Goal: Submit feedback/report problem: Submit feedback/report problem

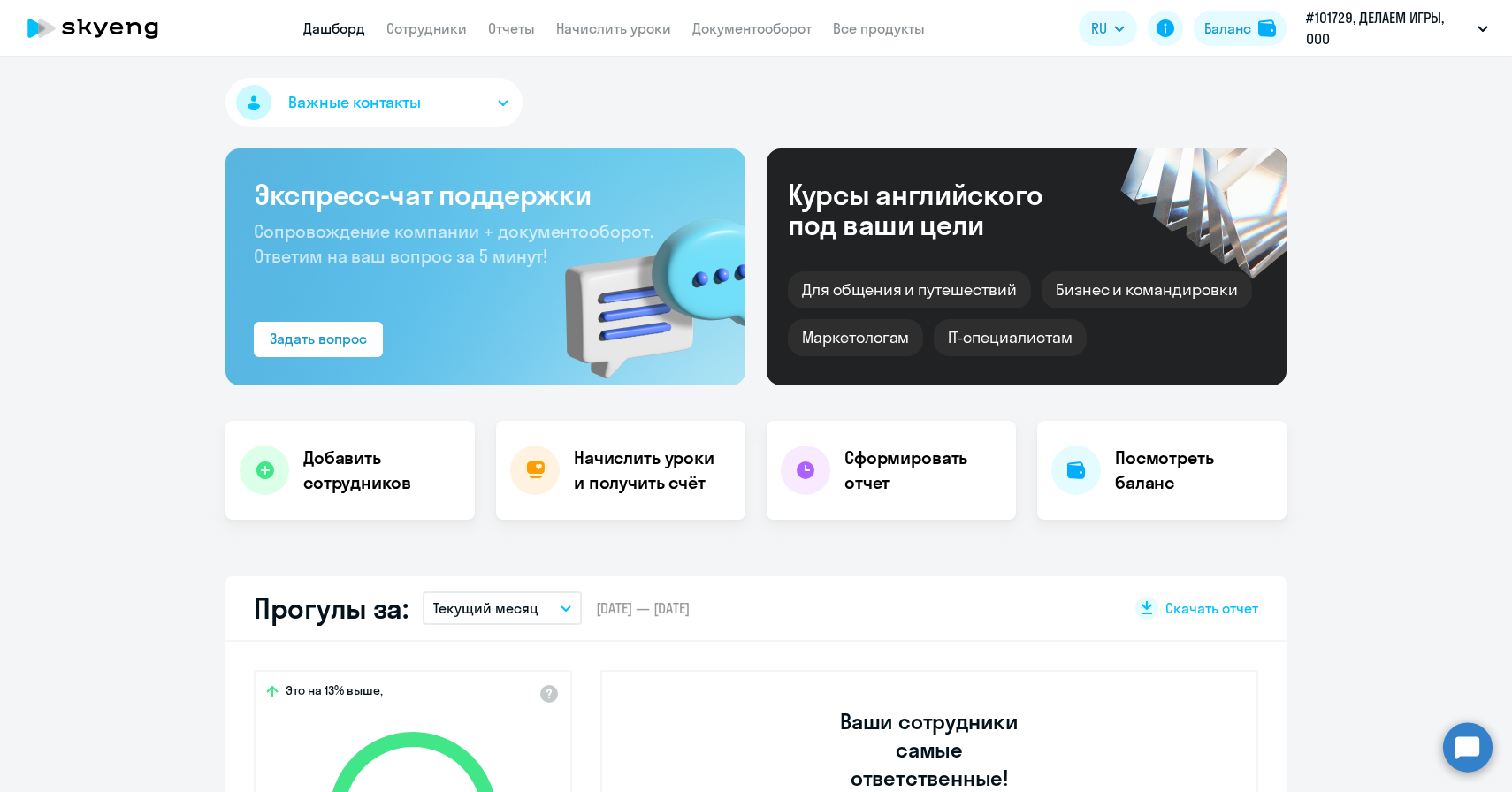
select select "30"
click at [593, 24] on link "Начислить уроки" at bounding box center [613, 28] width 115 height 18
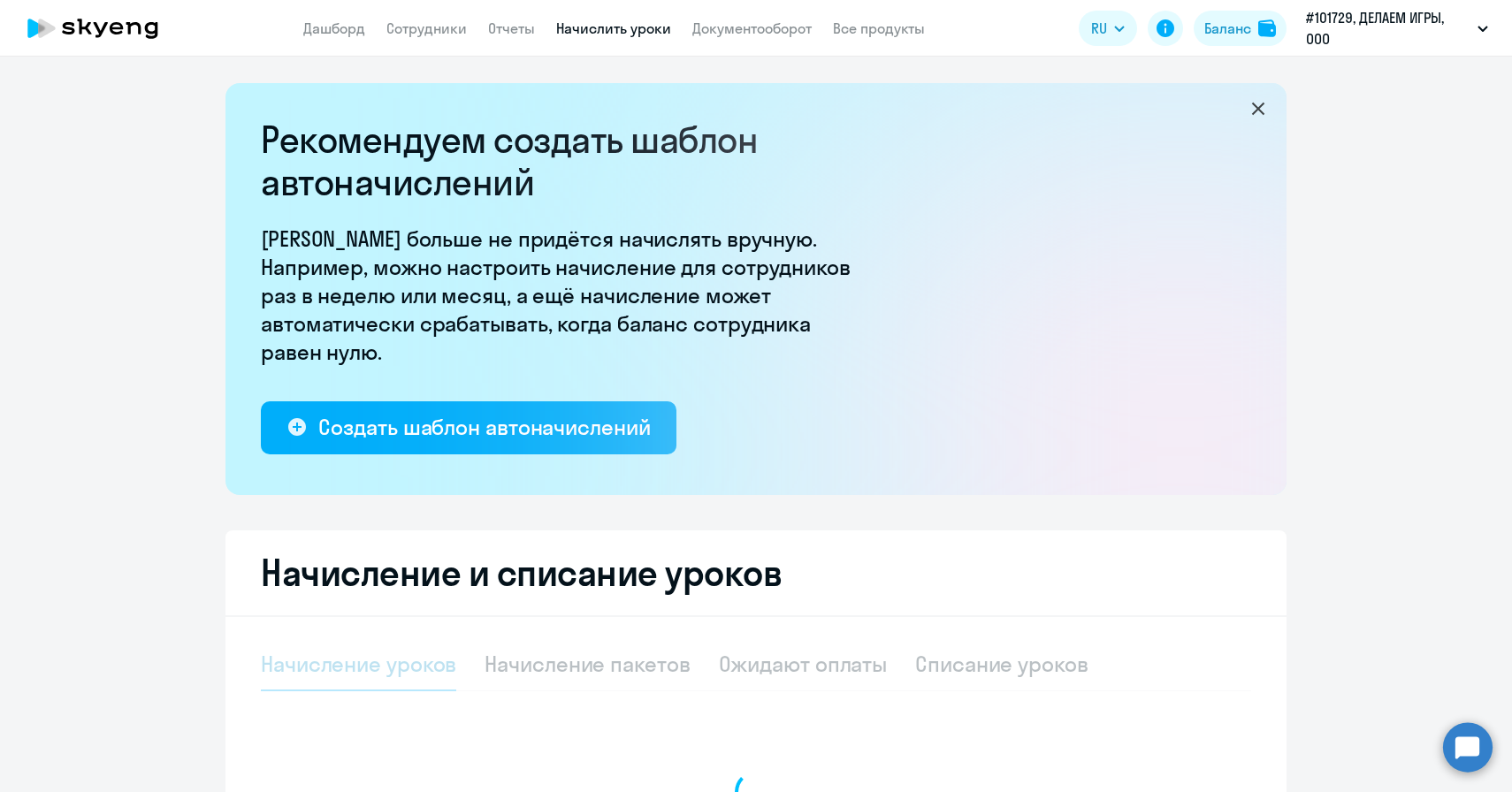
select select "10"
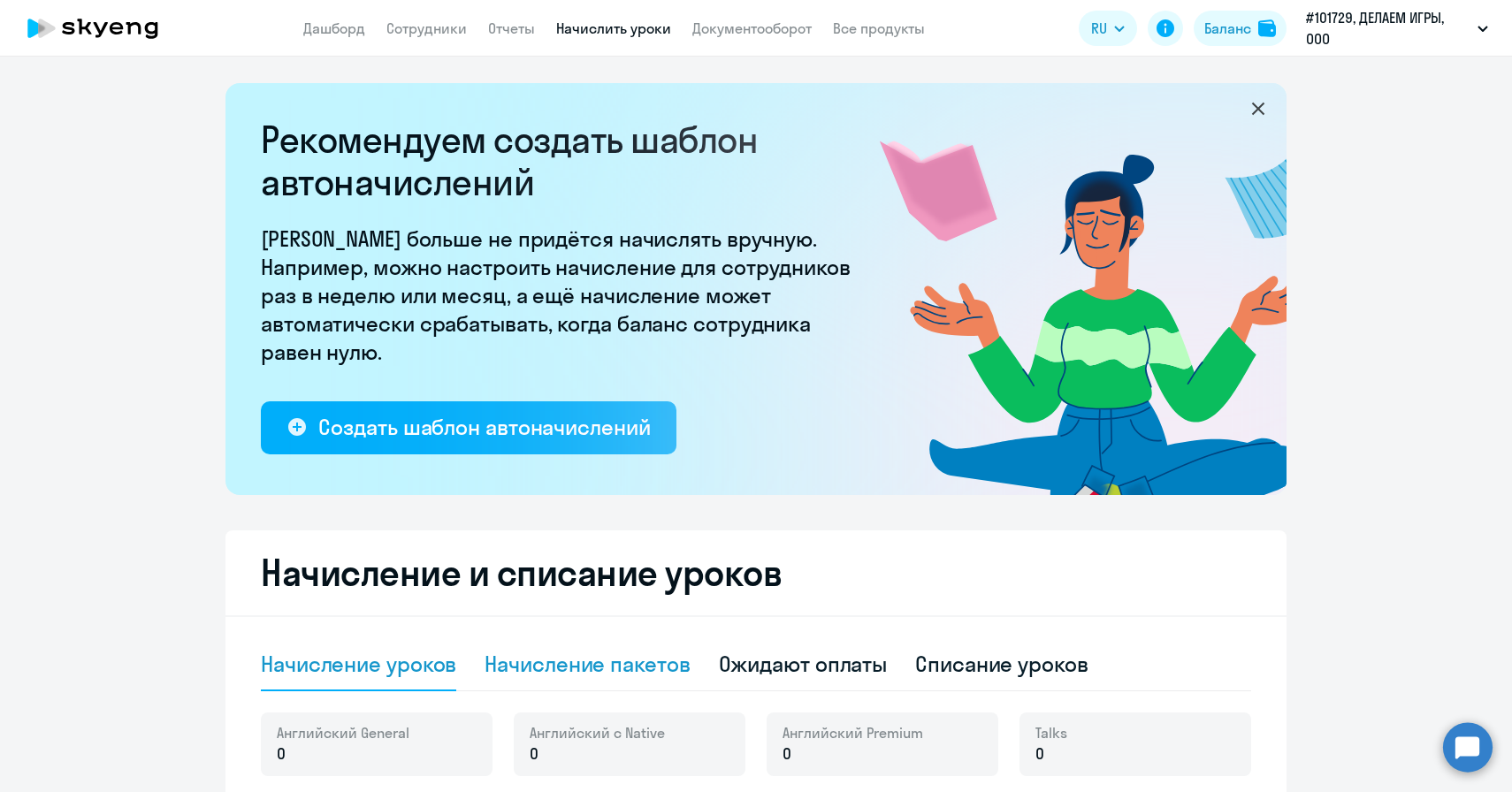
click at [569, 663] on div "Начисление пакетов" at bounding box center [586, 664] width 205 height 28
select select "10"
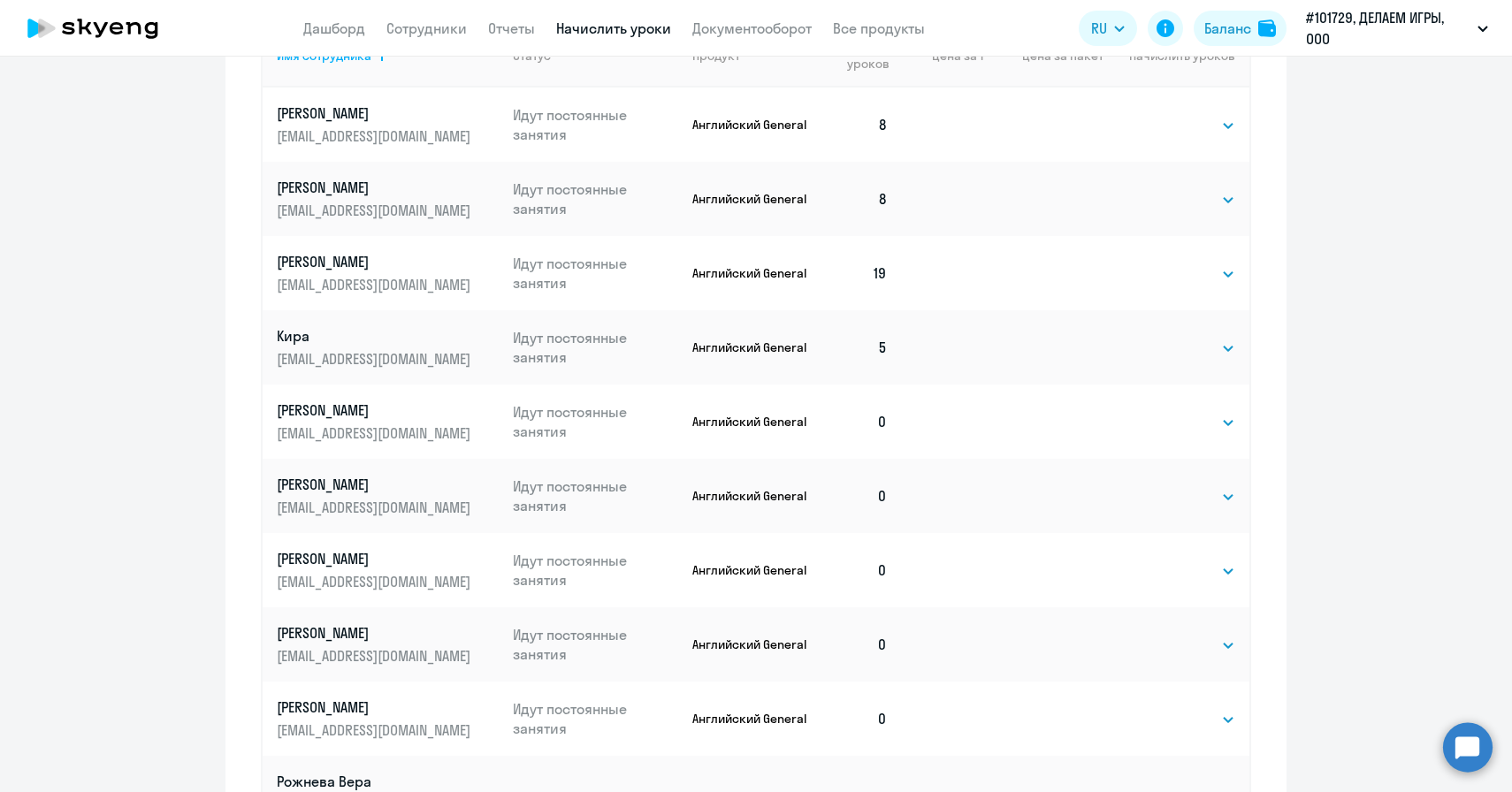
scroll to position [896, 0]
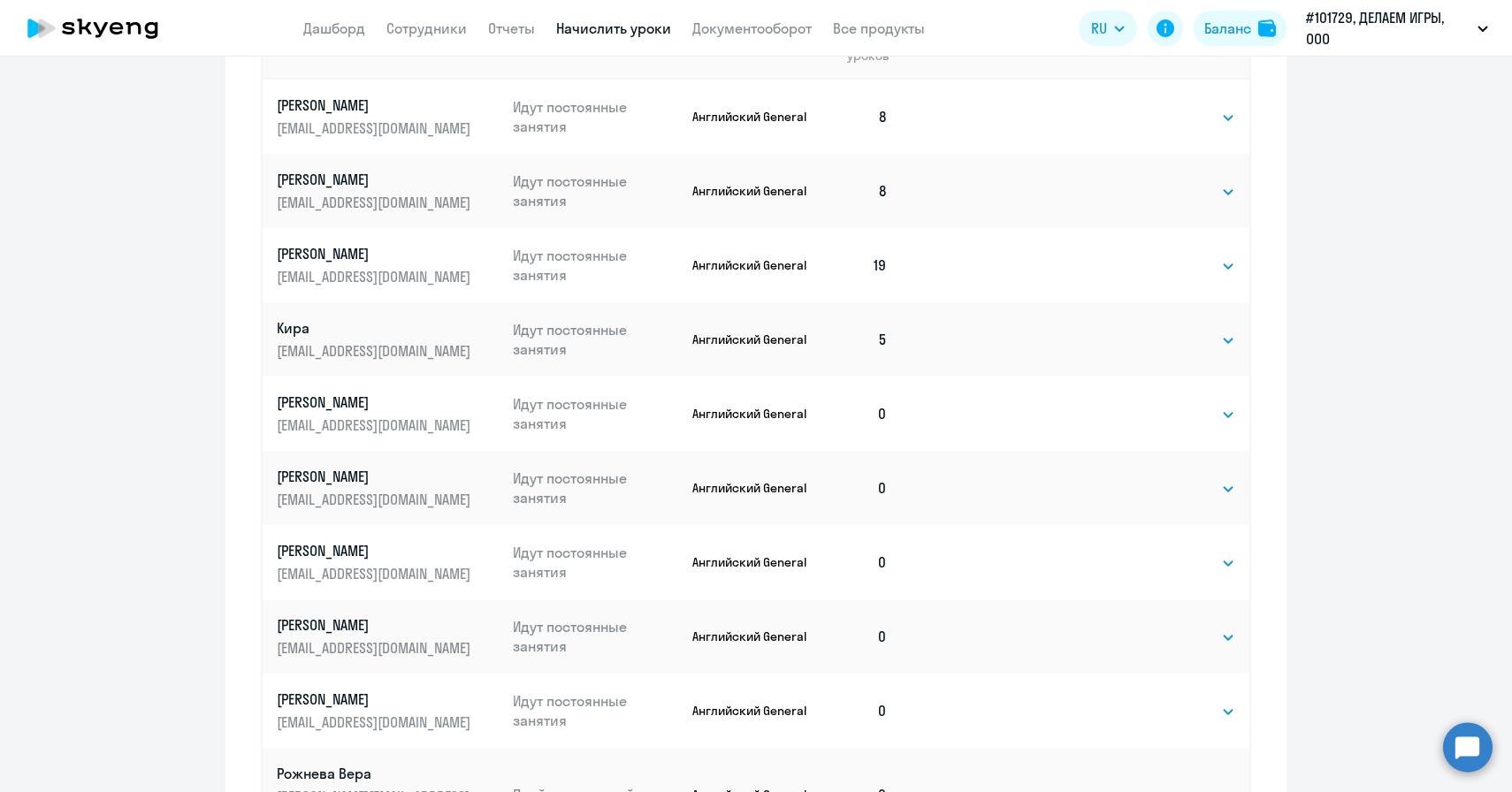
click at [1188, 550] on td "Выбрать 4 8 16 32 64 96 128 Выбрать" at bounding box center [1176, 562] width 146 height 74
click at [1188, 568] on select "Выбрать 4 8 16 32 64 96 128" at bounding box center [1199, 563] width 72 height 21
select select "8"
click at [1163, 553] on select "Выбрать 4 8 16 32 64 96 128" at bounding box center [1199, 563] width 72 height 21
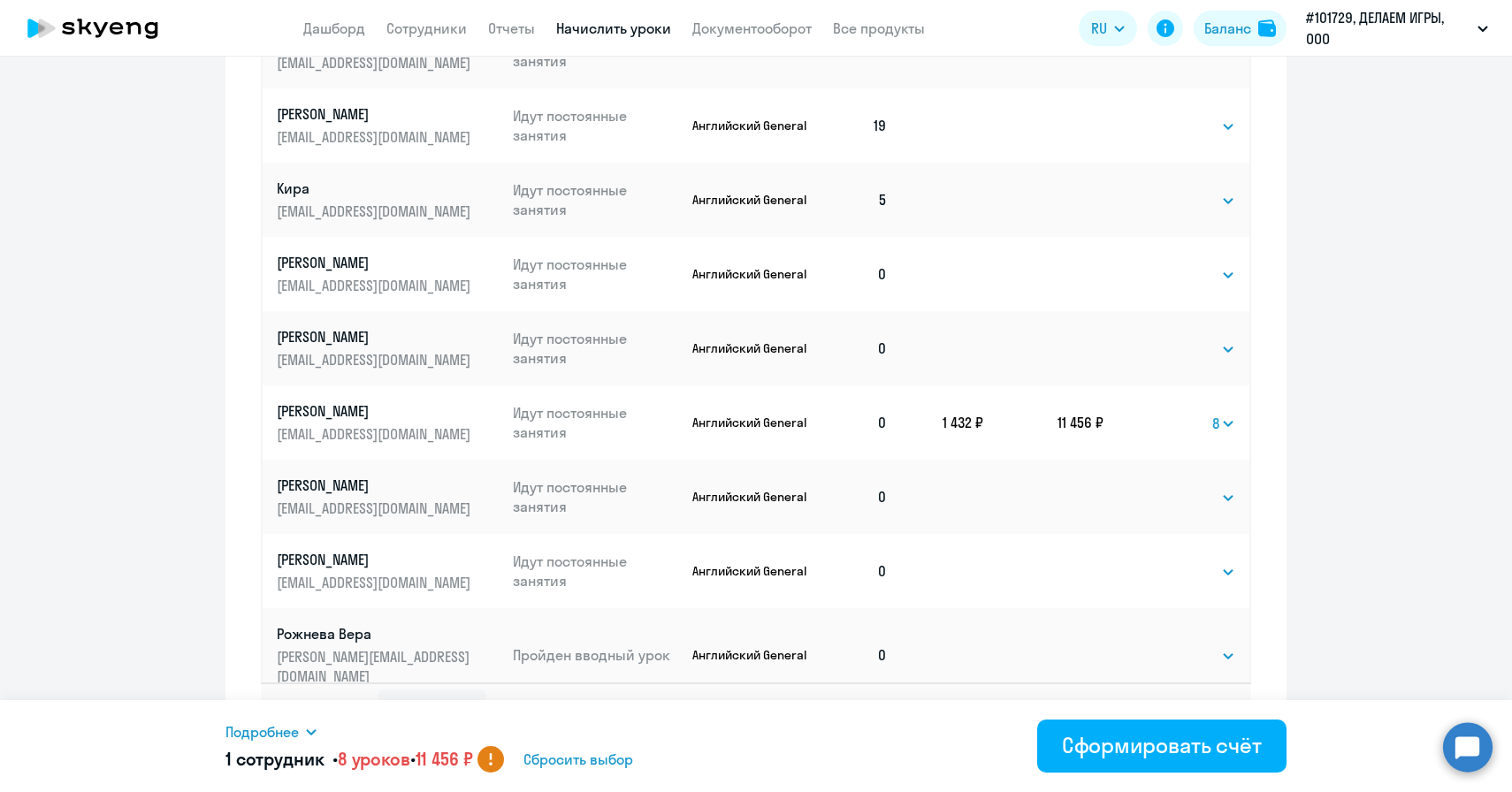
scroll to position [1038, 0]
click at [1235, 484] on td "Выбрать 4 8 16 32 64 96 128 Выбрать" at bounding box center [1176, 495] width 146 height 74
click at [1210, 492] on select "Выбрать 4 8 16 32 64 96 128" at bounding box center [1199, 495] width 72 height 21
select select "8"
click at [1163, 485] on select "Выбрать 4 8 16 32 64 96 128" at bounding box center [1199, 495] width 72 height 21
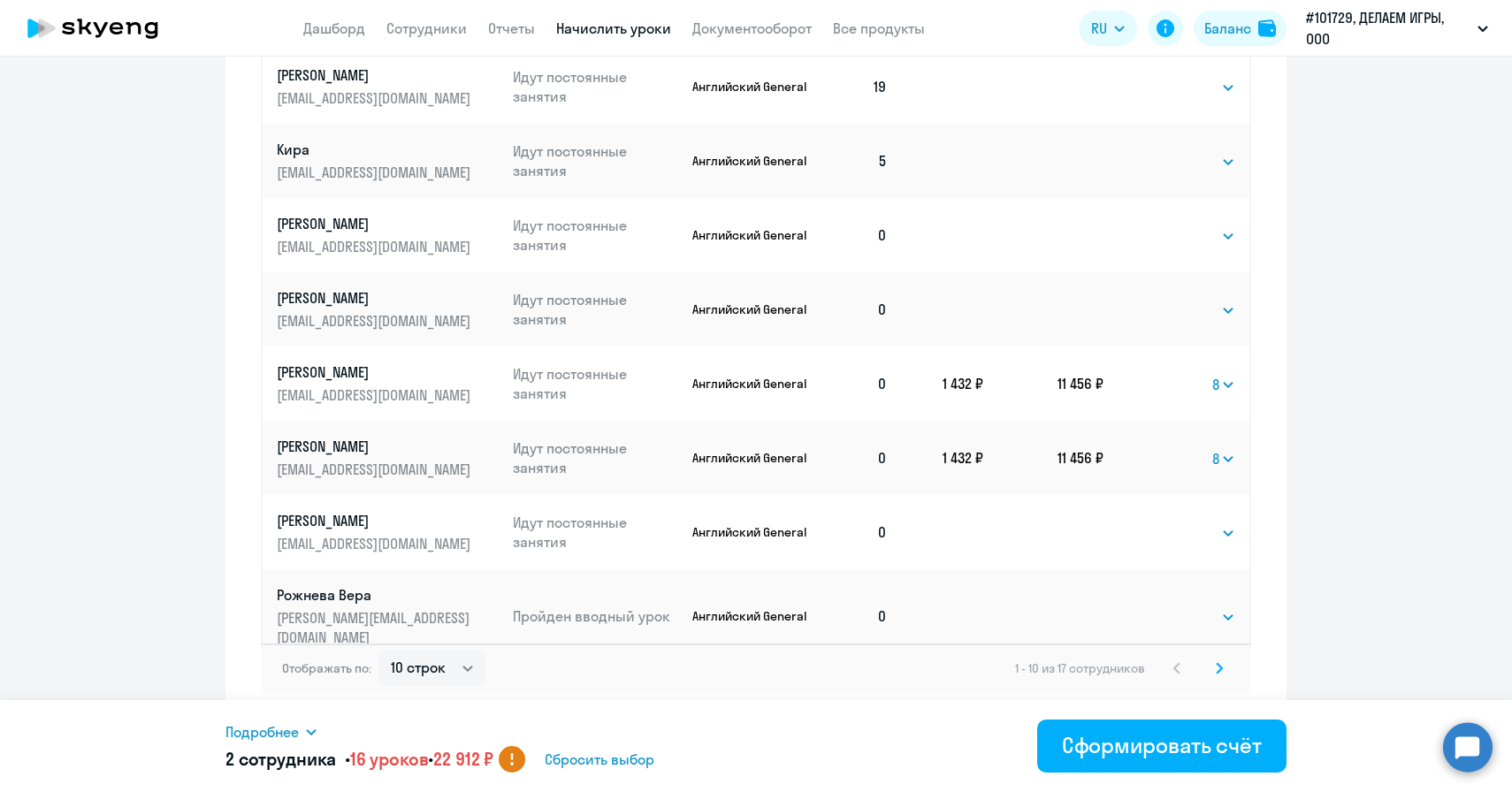
scroll to position [1074, 0]
click at [462, 663] on select "10 строк 30 строк 50 строк" at bounding box center [431, 669] width 107 height 35
select select "50"
click at [378, 652] on select "10 строк 30 строк 50 строк" at bounding box center [431, 669] width 107 height 35
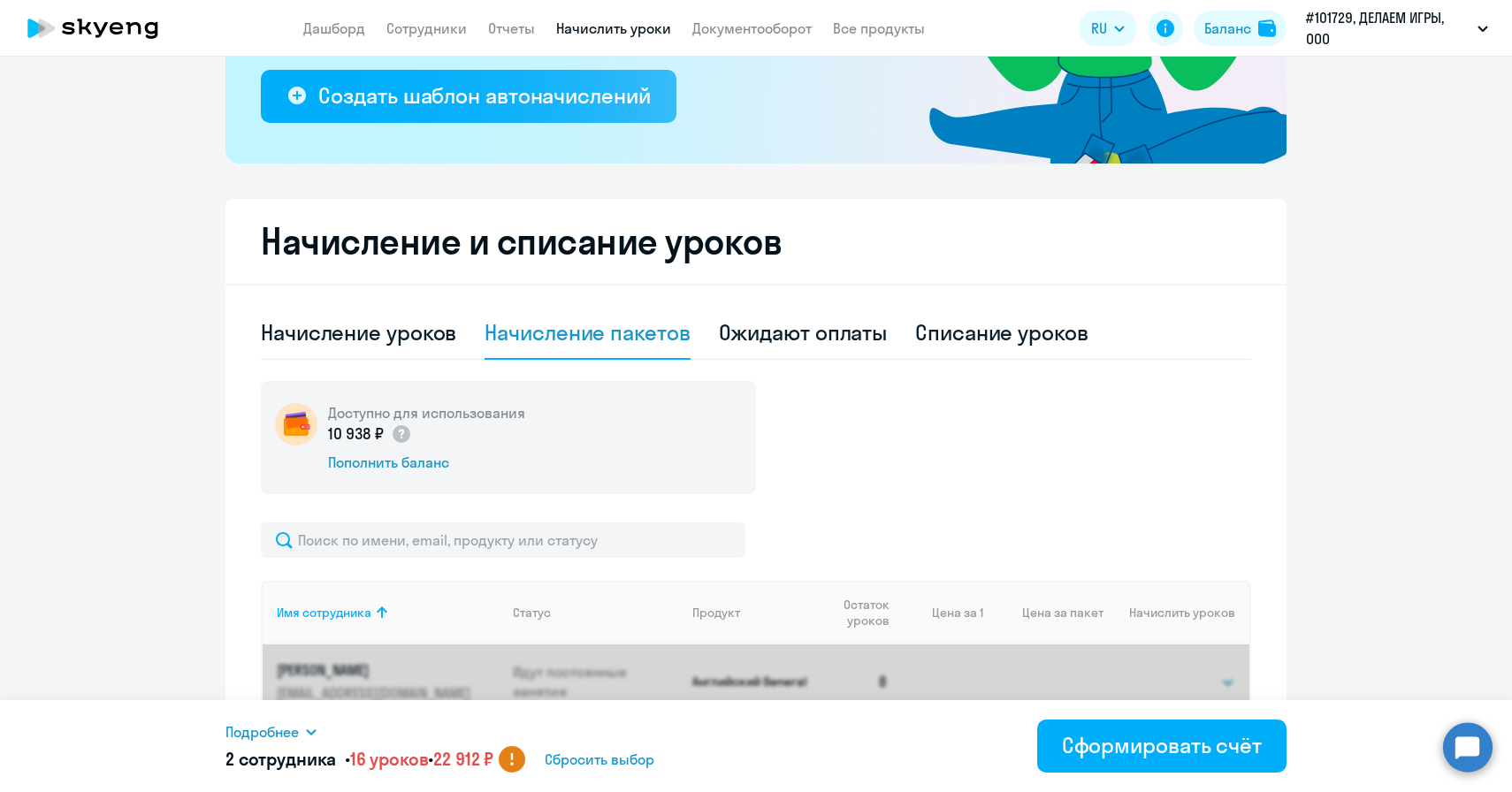
select select "8"
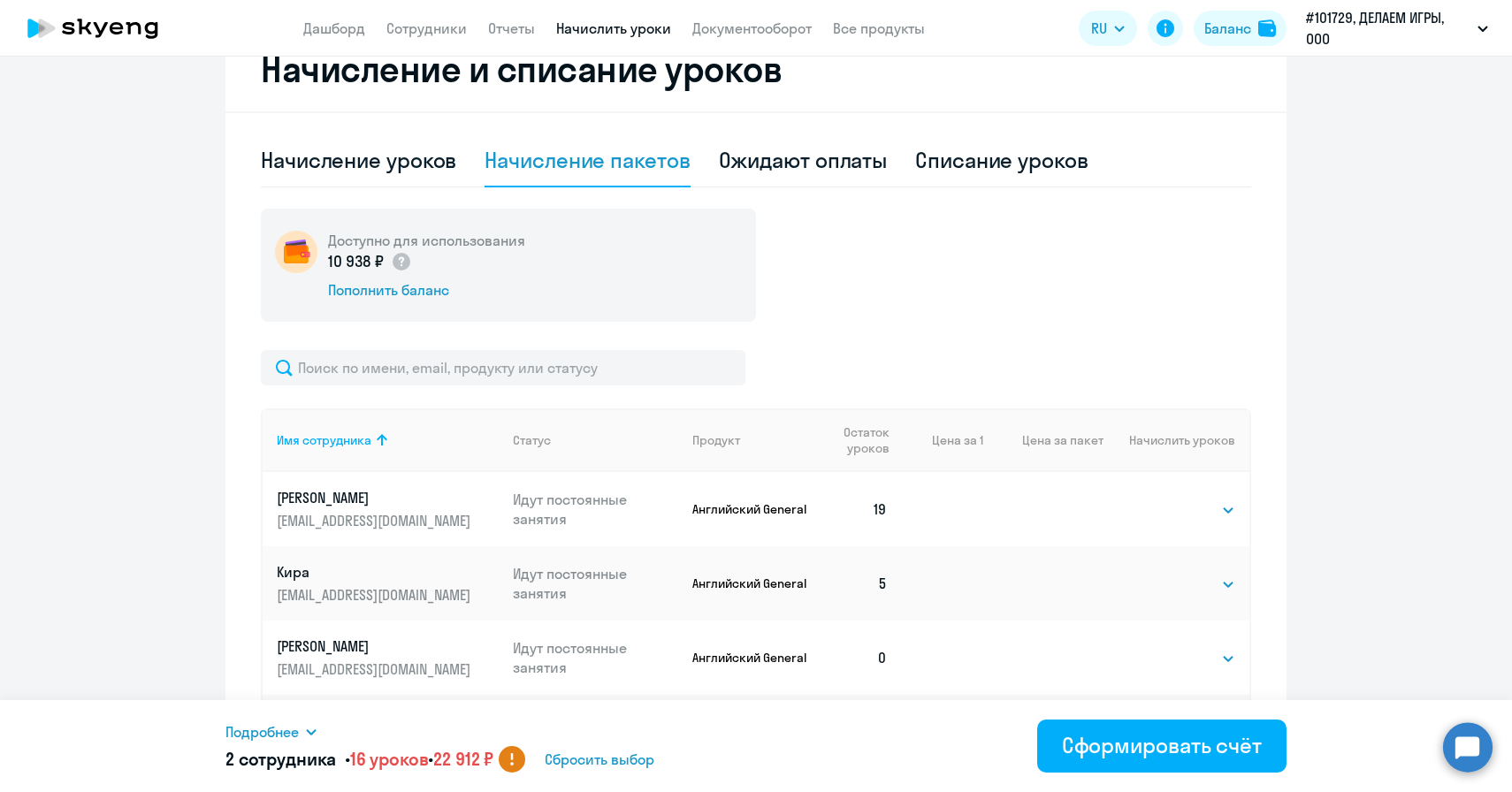
scroll to position [152, 0]
click at [1188, 584] on select "Выбрать 4 8 16 32 64 96 128" at bounding box center [1199, 580] width 72 height 21
select select "8"
click at [1163, 570] on select "Выбрать 4 8 16 32 64 96 128" at bounding box center [1199, 580] width 72 height 21
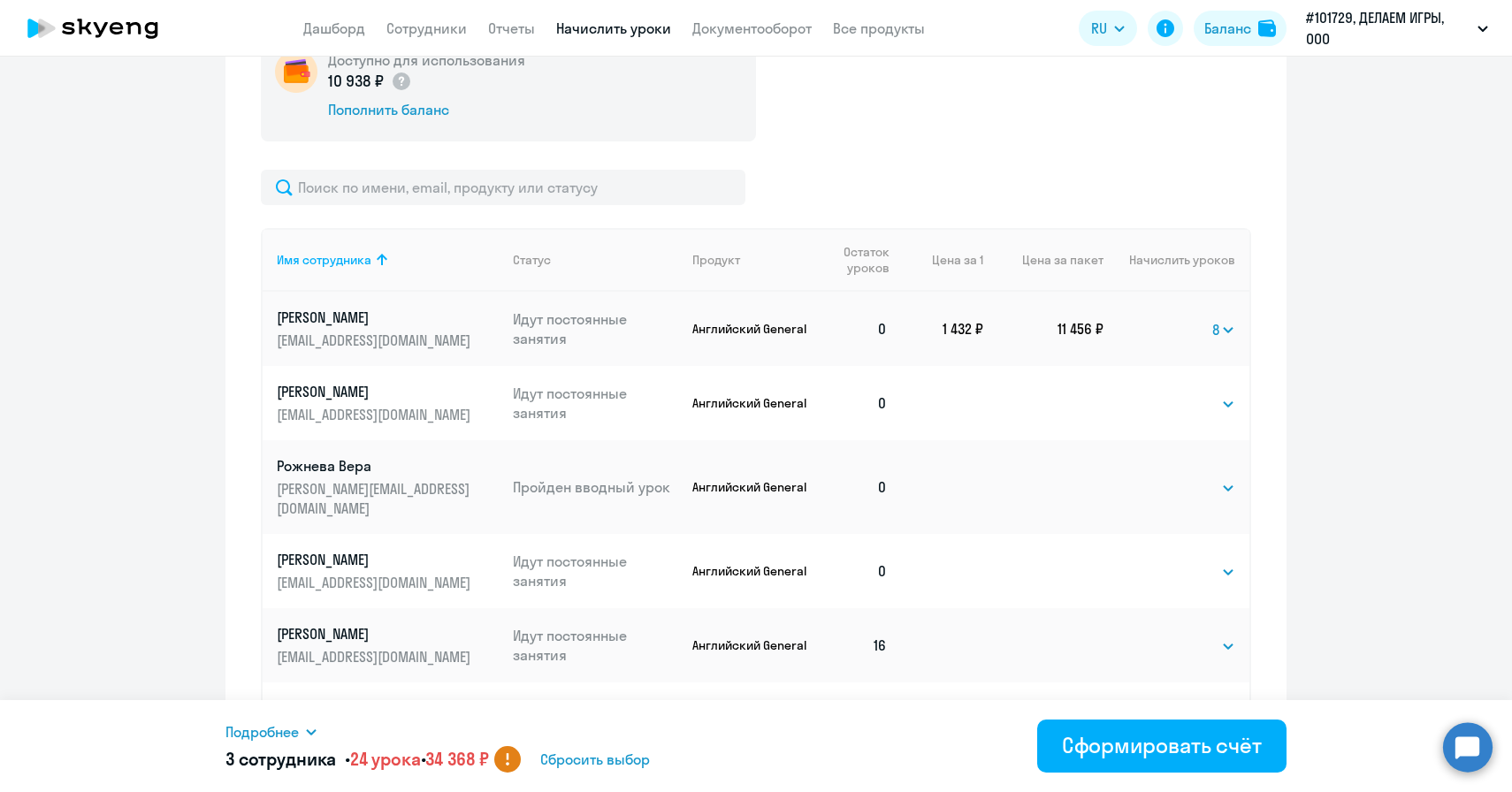
scroll to position [686, 0]
click at [1207, 560] on select "Выбрать 4 8 16 32 64 96 128" at bounding box center [1199, 570] width 72 height 21
select select "8"
click at [1163, 560] on select "Выбрать 4 8 16 32 64 96 128" at bounding box center [1199, 570] width 72 height 21
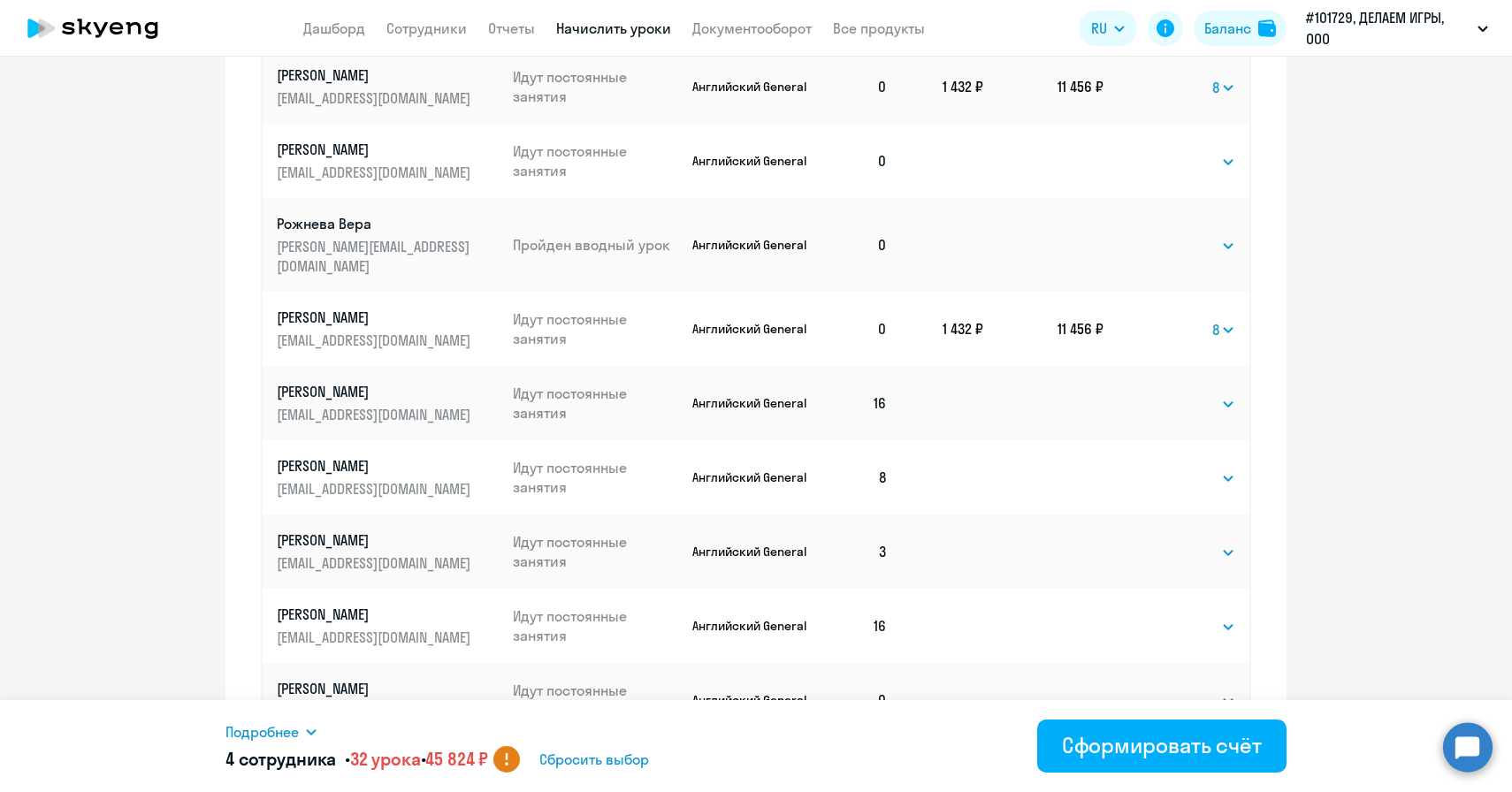
scroll to position [950, 0]
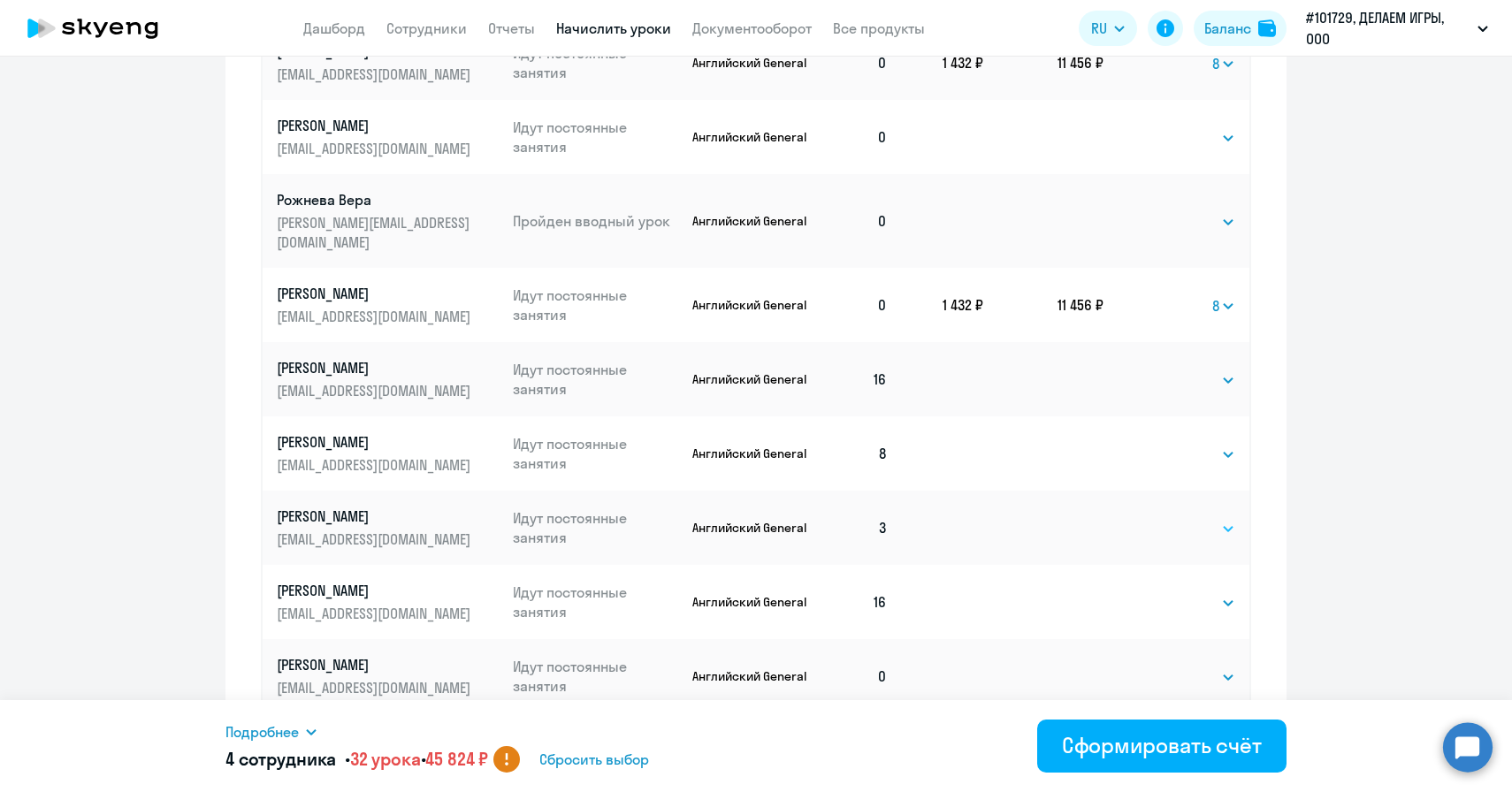
click at [1196, 518] on select "Выбрать 4 8 16 32 64 96 128" at bounding box center [1199, 528] width 72 height 21
select select "8"
click at [1163, 518] on select "Выбрать 4 8 16 32 64 96 128" at bounding box center [1199, 528] width 72 height 21
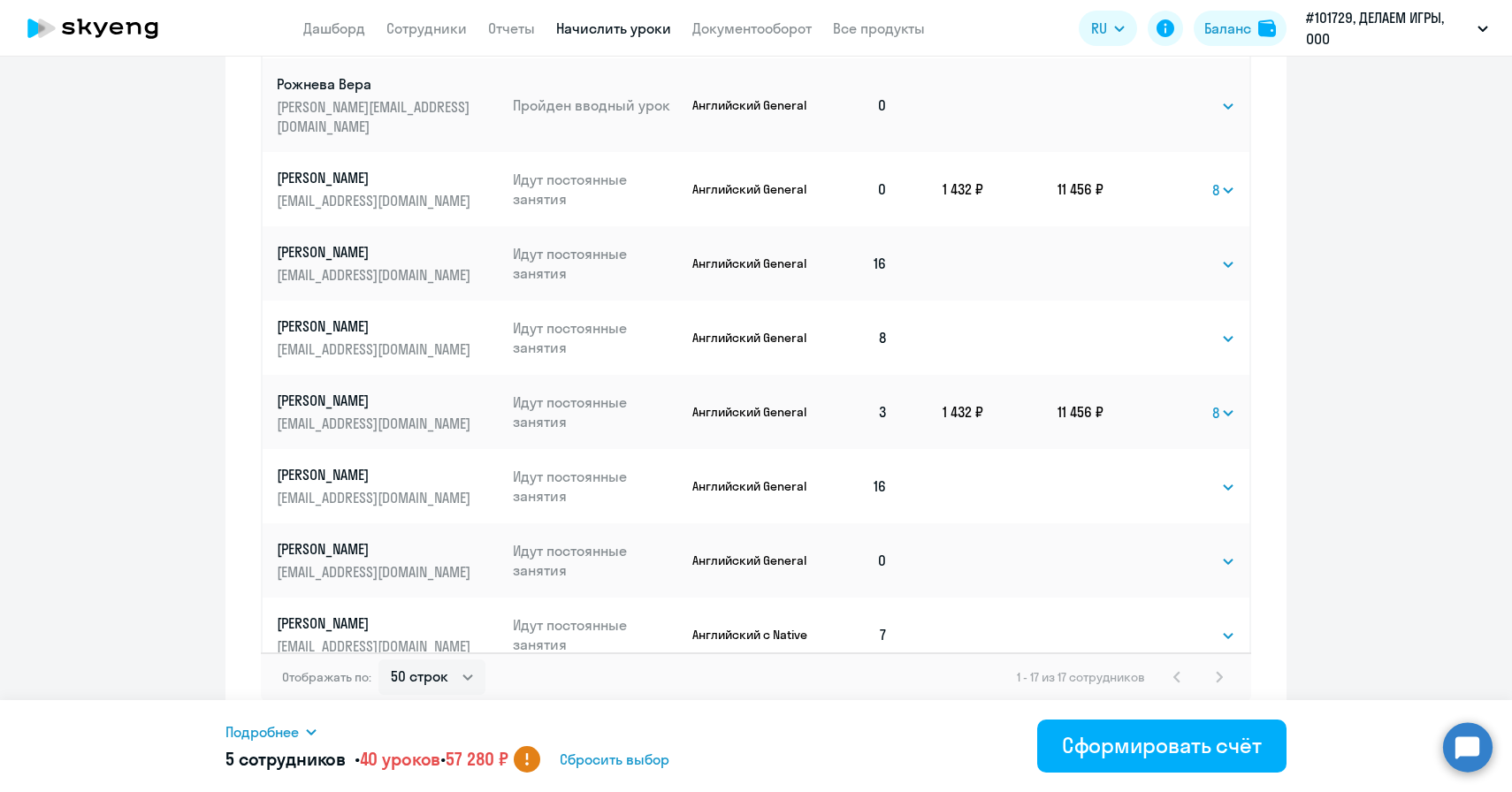
scroll to position [1075, 0]
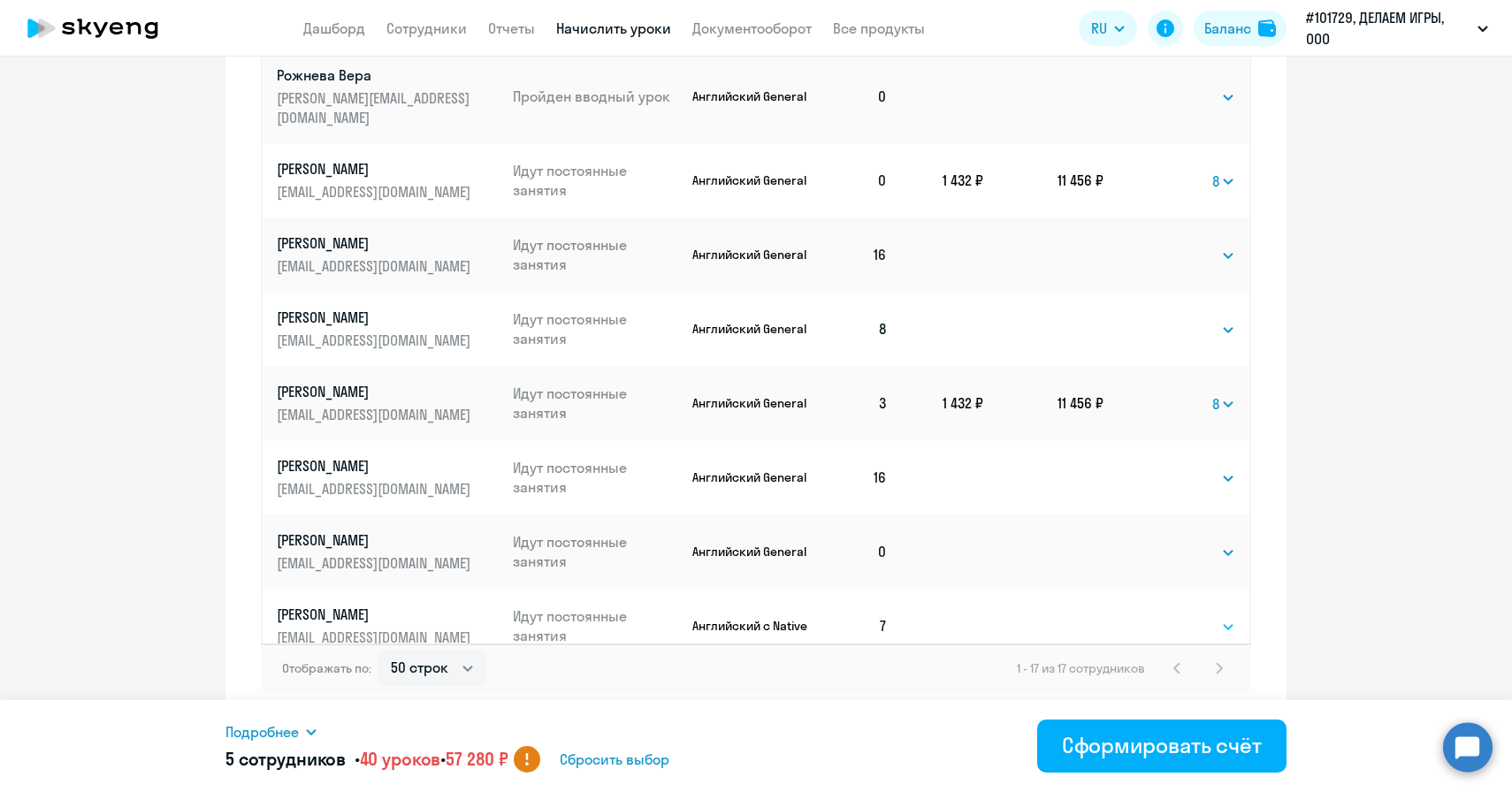
click at [1182, 616] on select "Выбрать 4 8 16 32 64 96 128" at bounding box center [1199, 626] width 72 height 21
select select "8"
click at [1163, 616] on select "Выбрать 4 8 16 32 64 96 128" at bounding box center [1199, 626] width 72 height 21
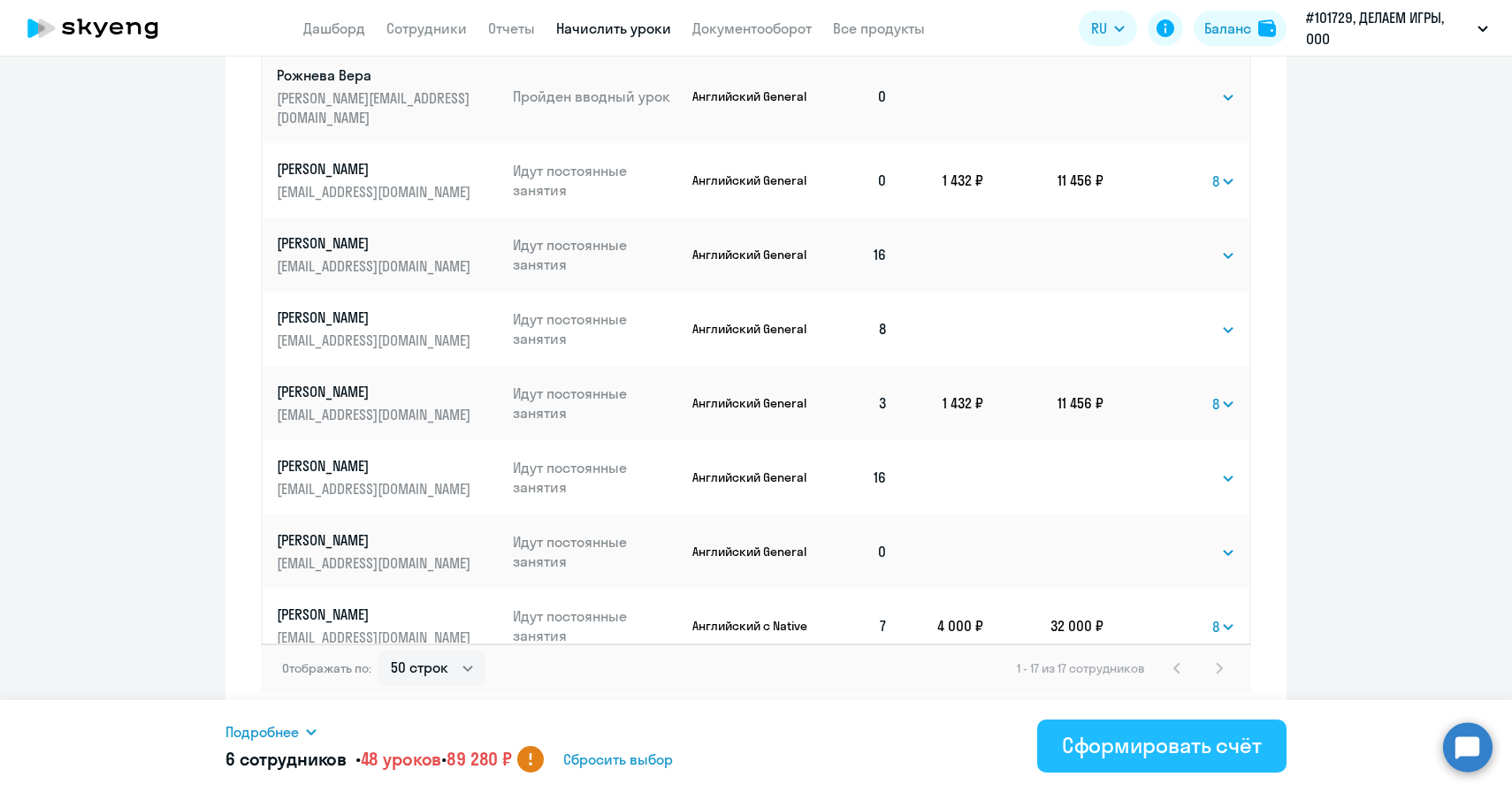
click at [1080, 746] on div "Сформировать счёт" at bounding box center [1162, 745] width 200 height 28
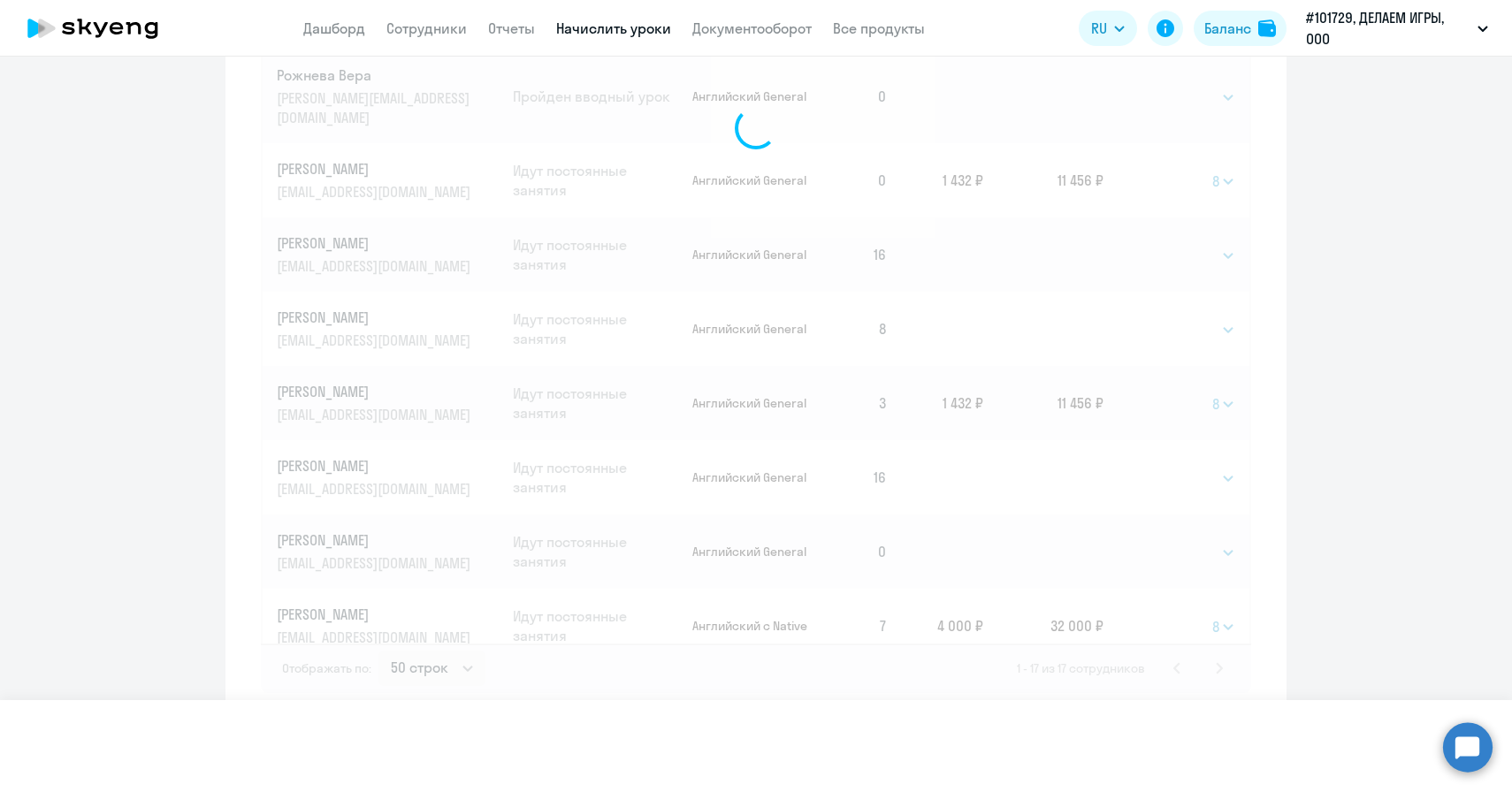
select select
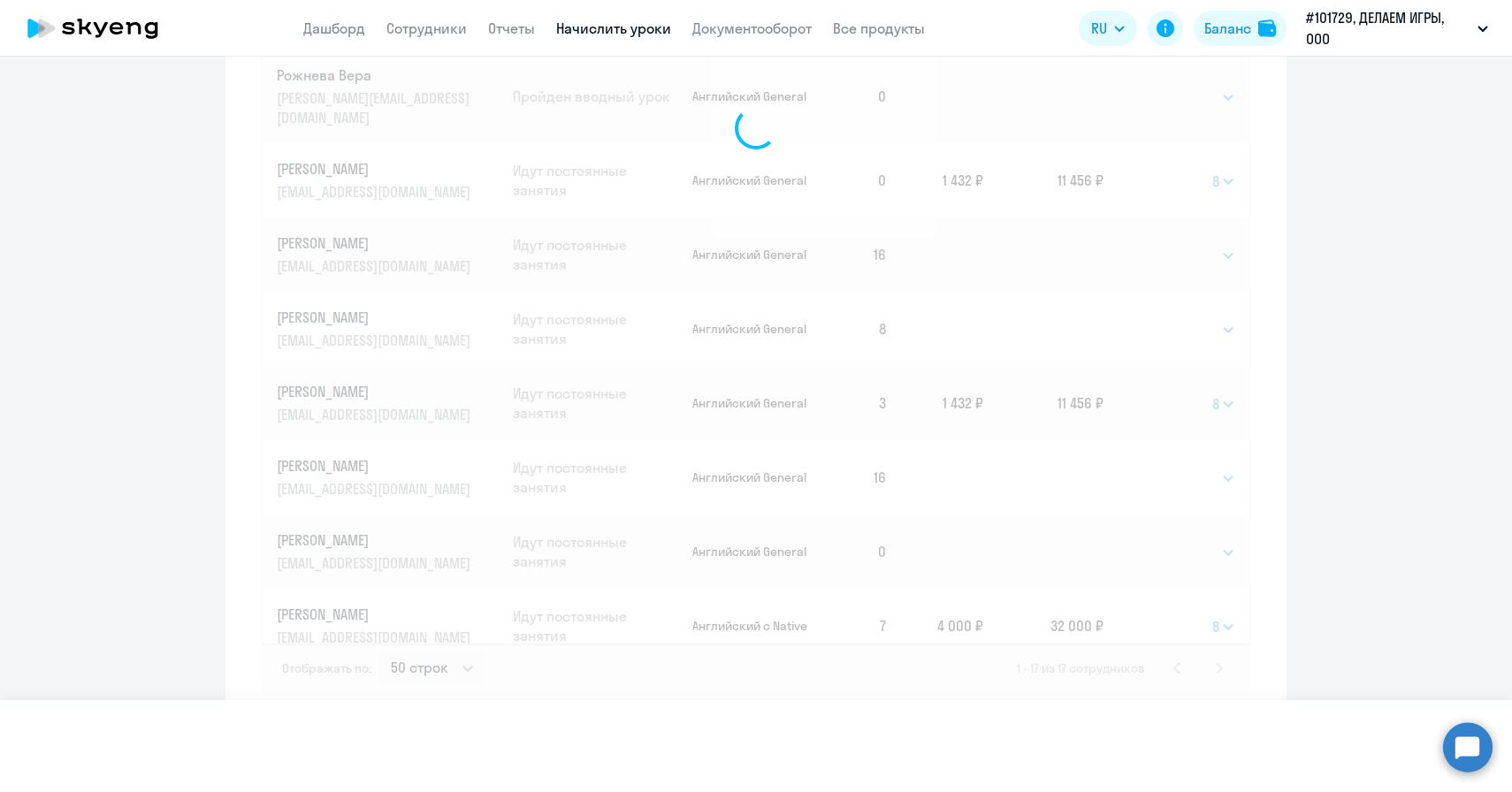
select select
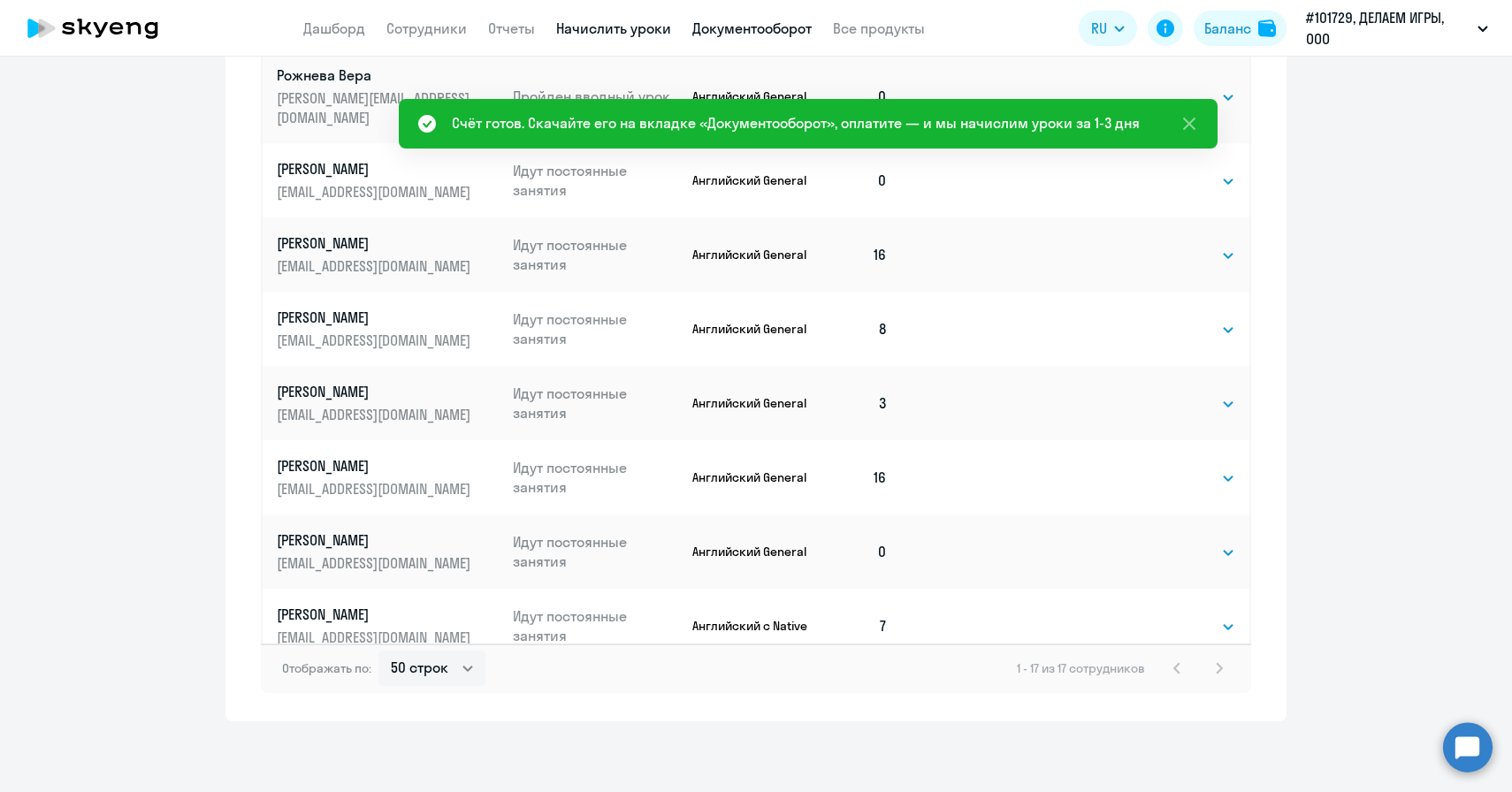
click at [736, 29] on link "Документооборот" at bounding box center [751, 28] width 119 height 18
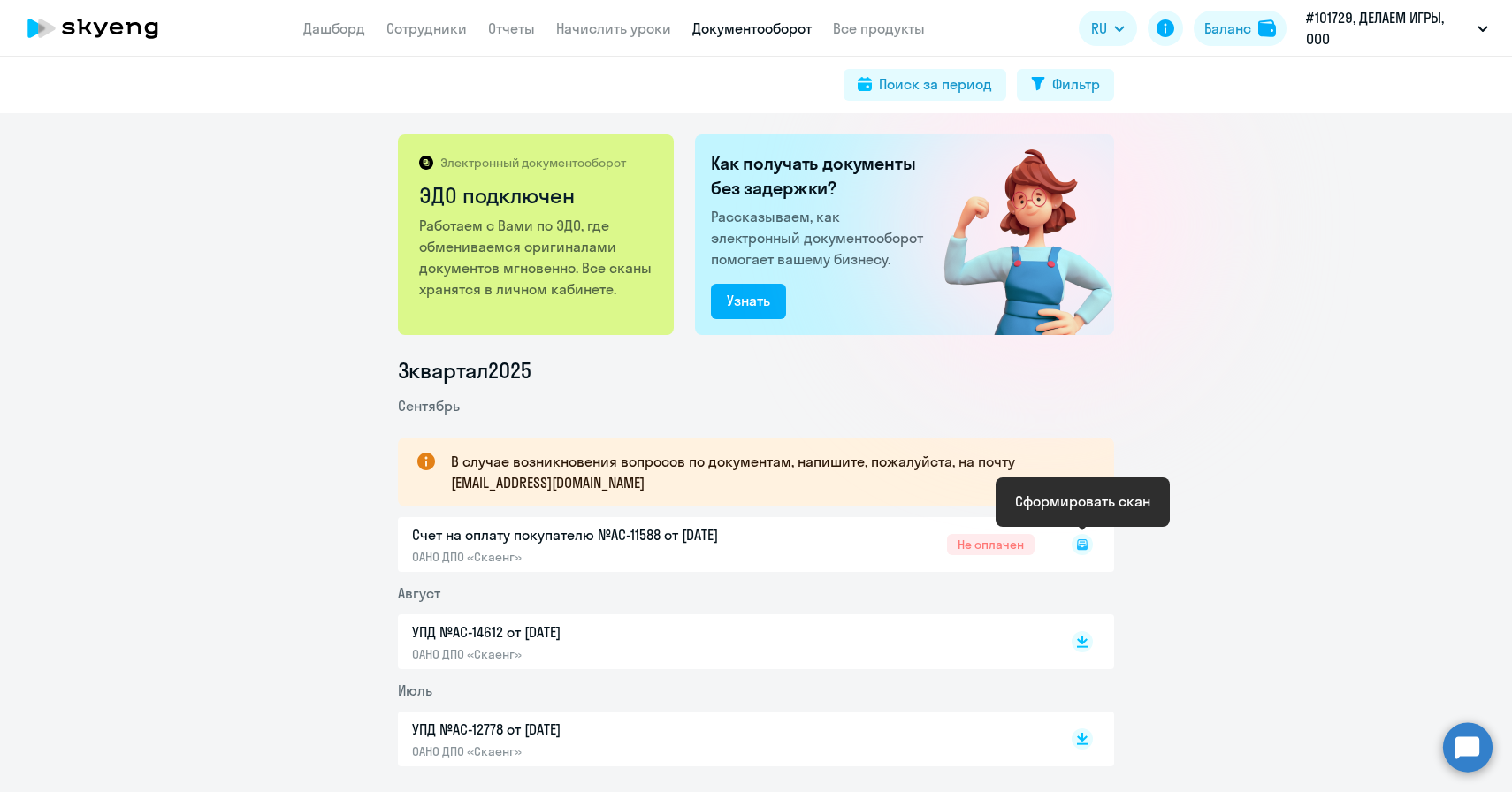
click at [1082, 551] on rect at bounding box center [1082, 544] width 21 height 21
click at [1083, 543] on icon at bounding box center [1082, 541] width 11 height 9
click at [1473, 756] on circle at bounding box center [1468, 747] width 50 height 50
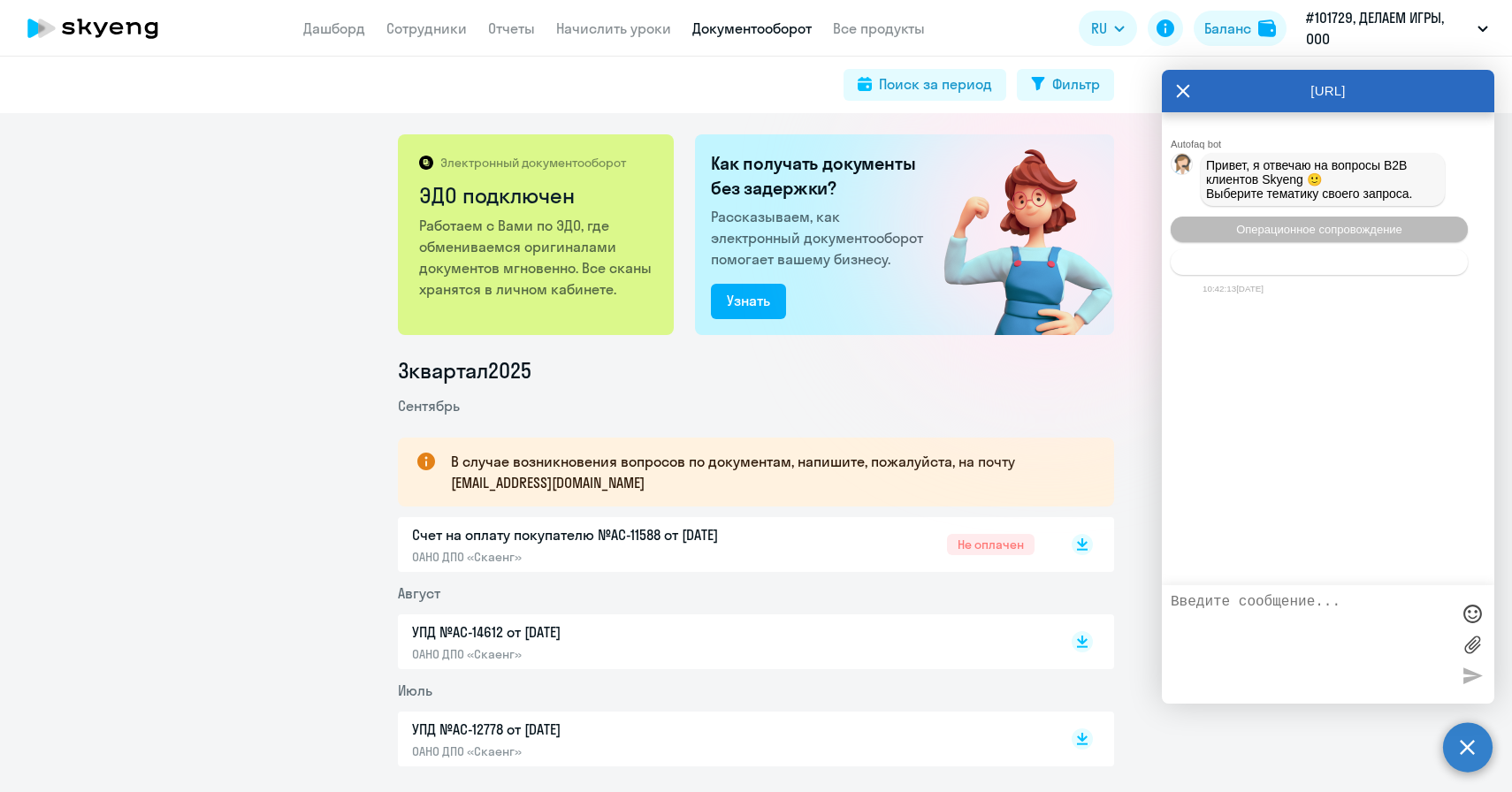
click at [1366, 263] on span "Тематики документооборот" at bounding box center [1319, 262] width 147 height 13
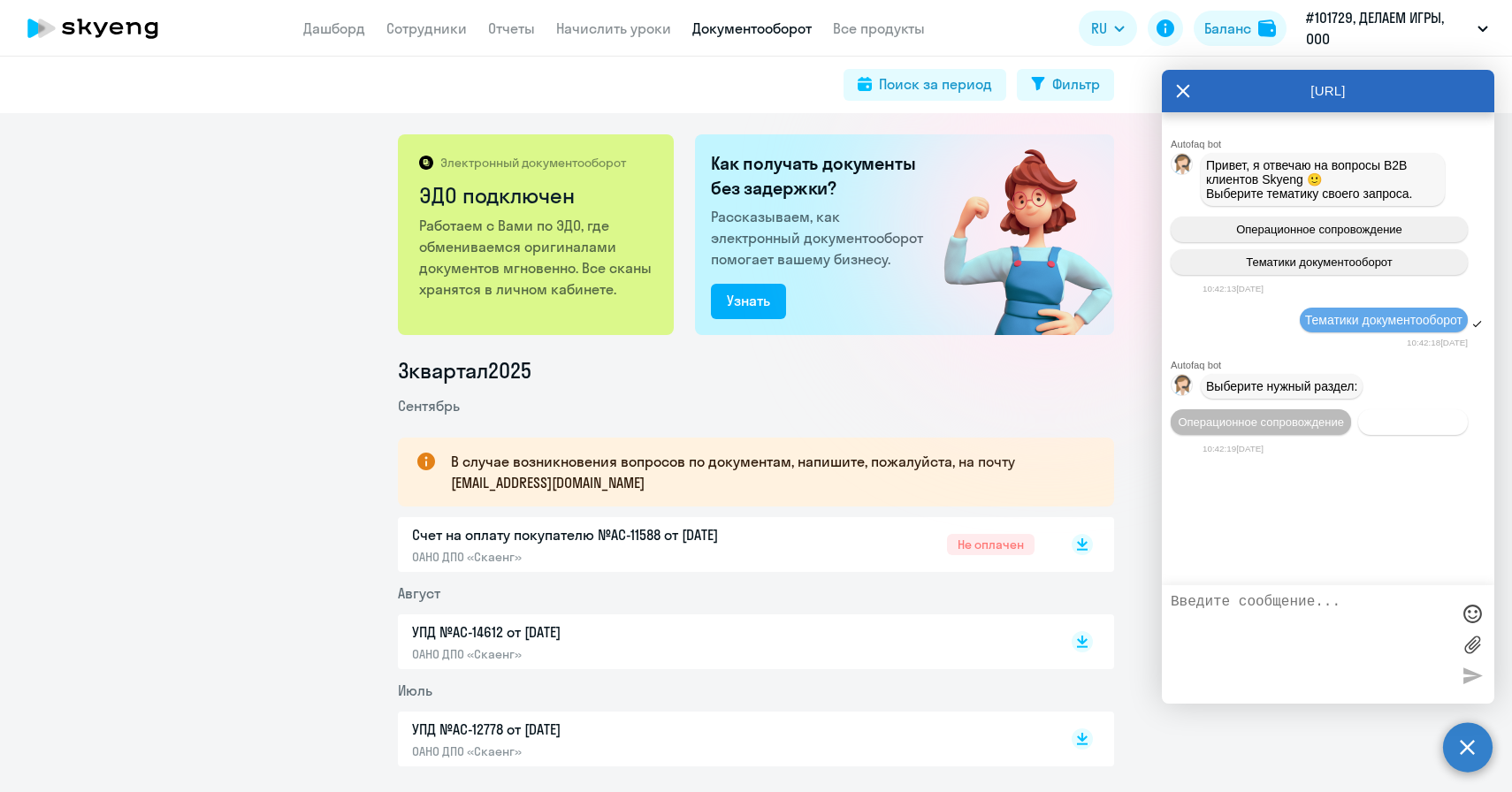
click at [1358, 435] on button "Документооборот" at bounding box center [1413, 422] width 110 height 26
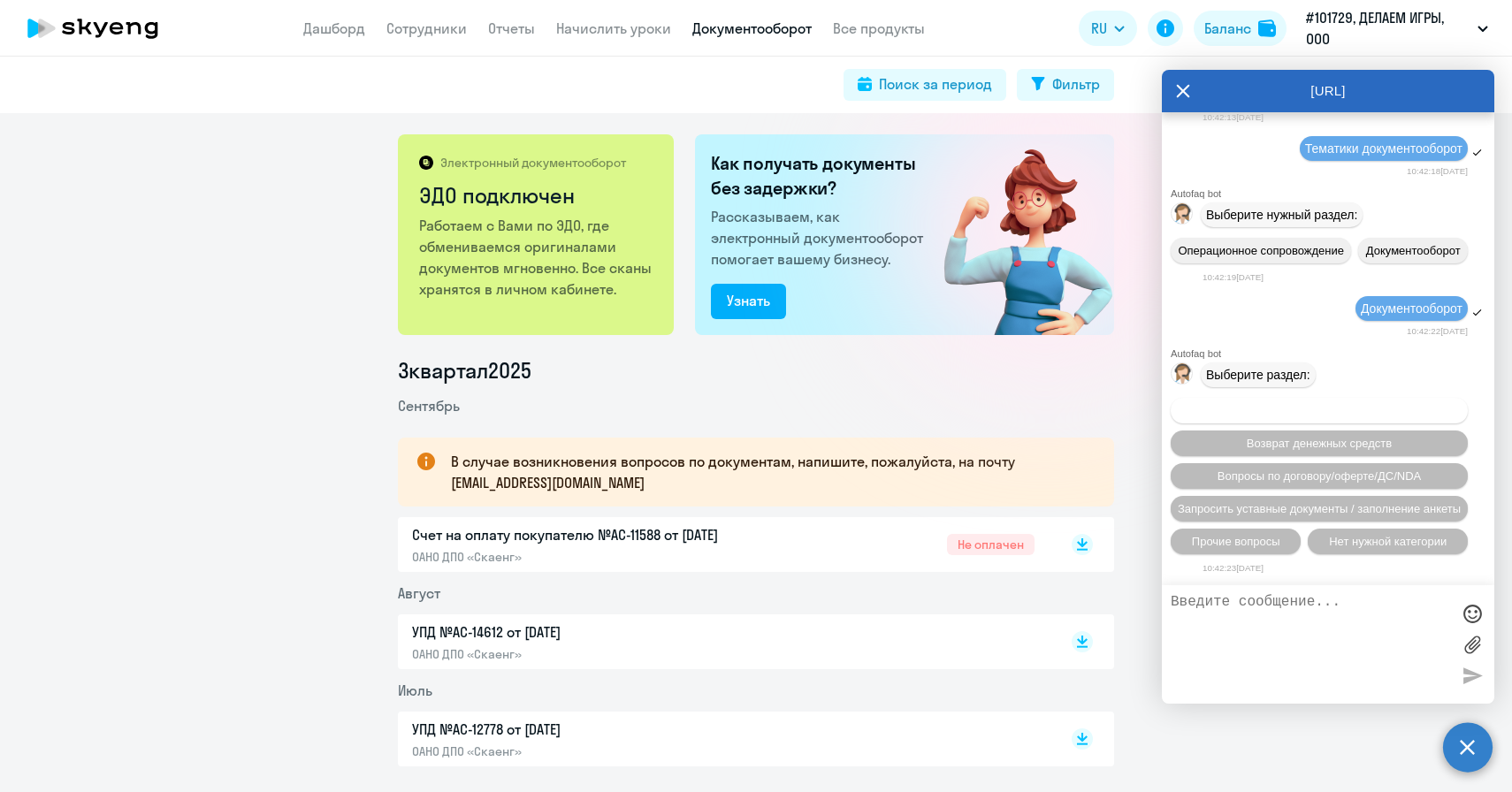
click at [1274, 404] on span "Вопросы по оформлению бух.документов" at bounding box center [1320, 410] width 224 height 13
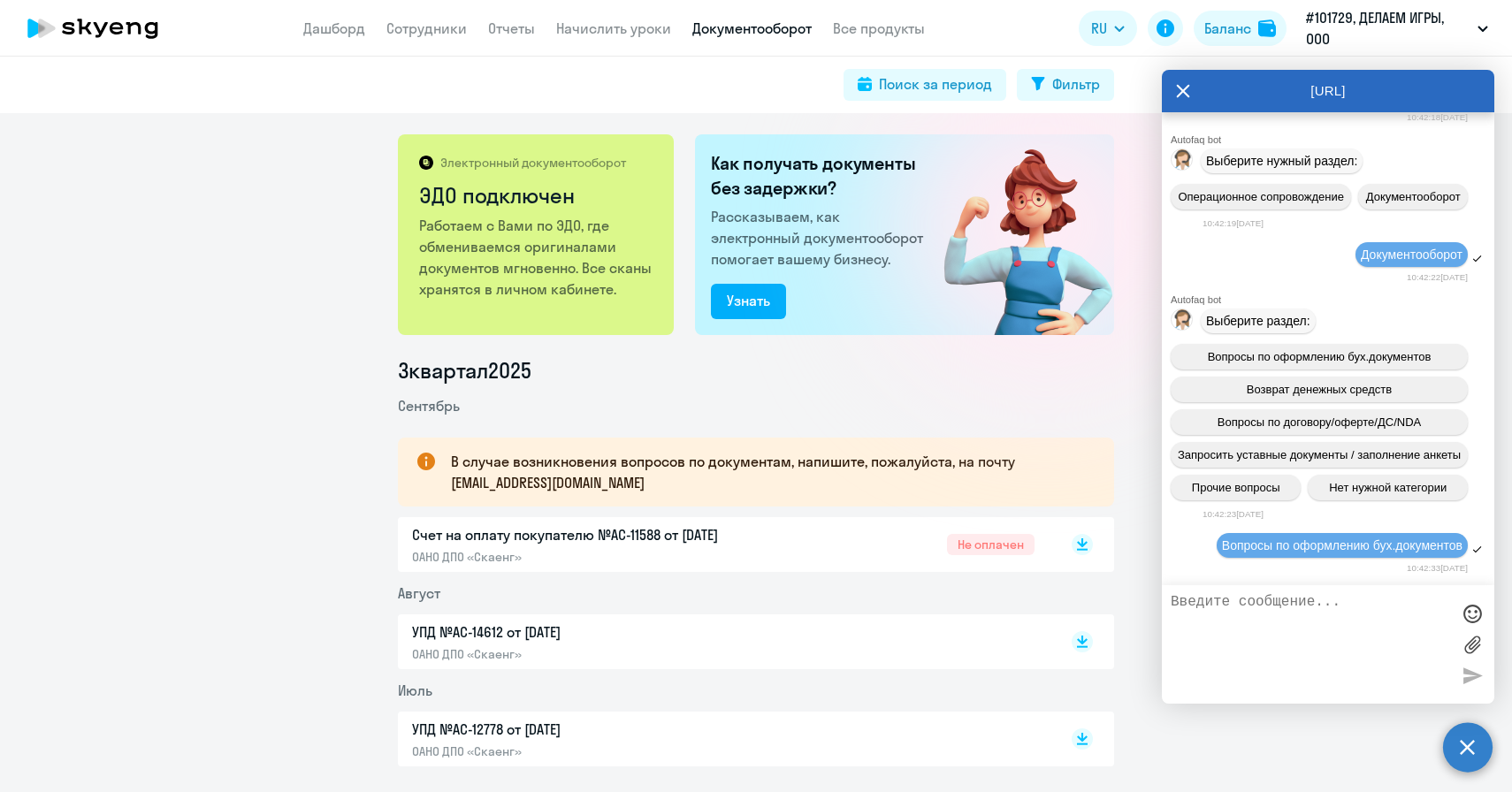
scroll to position [443, 0]
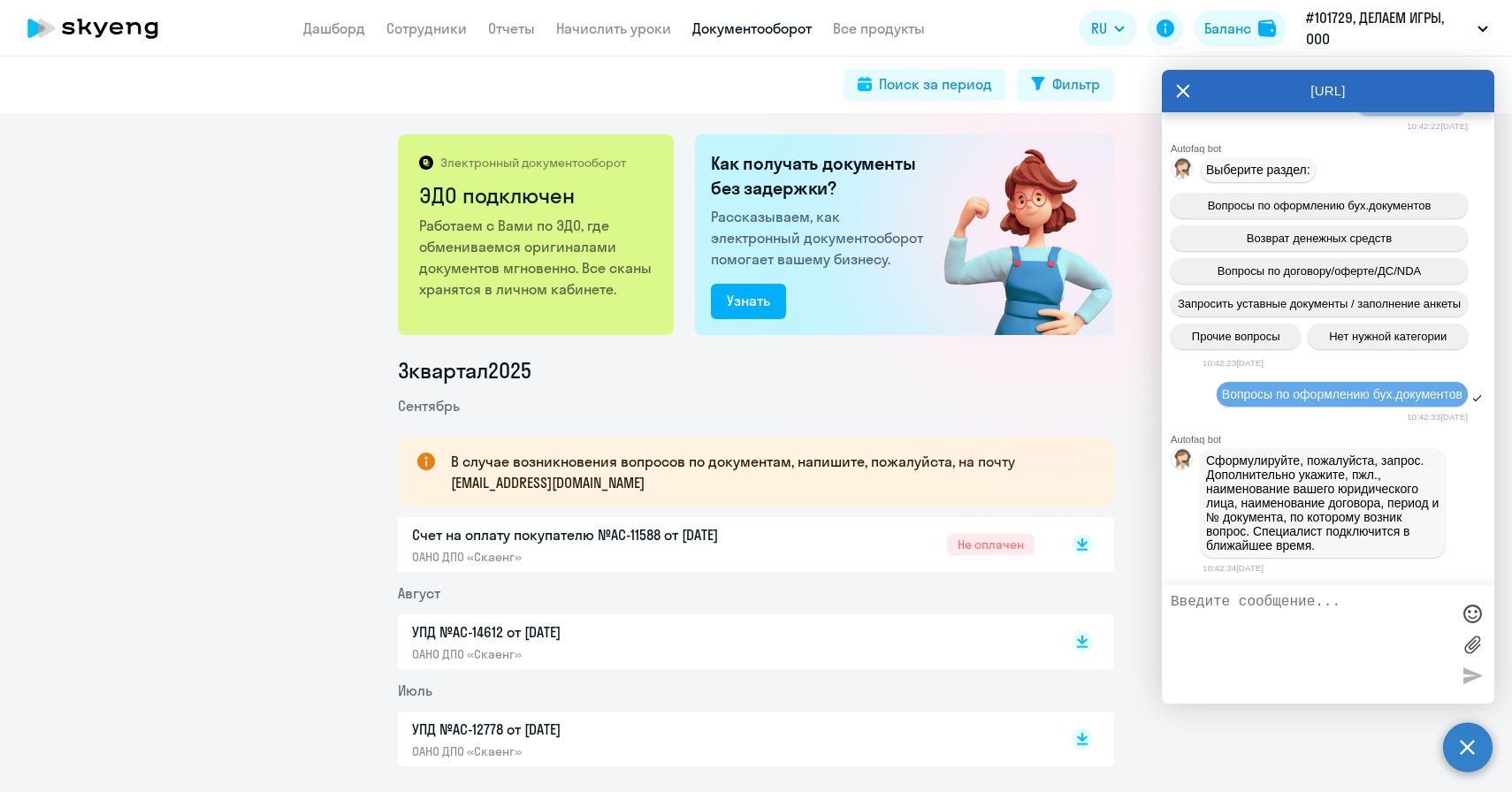
click at [1272, 640] on textarea at bounding box center [1310, 644] width 279 height 101
drag, startPoint x: 1337, startPoint y: 35, endPoint x: 1308, endPoint y: 6, distance: 40.6
click at [1308, 7] on p "#101729, ДЕЛАЕМ ИГРЫ, ООО" at bounding box center [1388, 28] width 164 height 42
drag, startPoint x: 1305, startPoint y: 15, endPoint x: 1386, endPoint y: 34, distance: 83.4
click at [1386, 34] on p "#101729, ДЕЛАЕМ ИГРЫ, ООО" at bounding box center [1388, 28] width 164 height 42
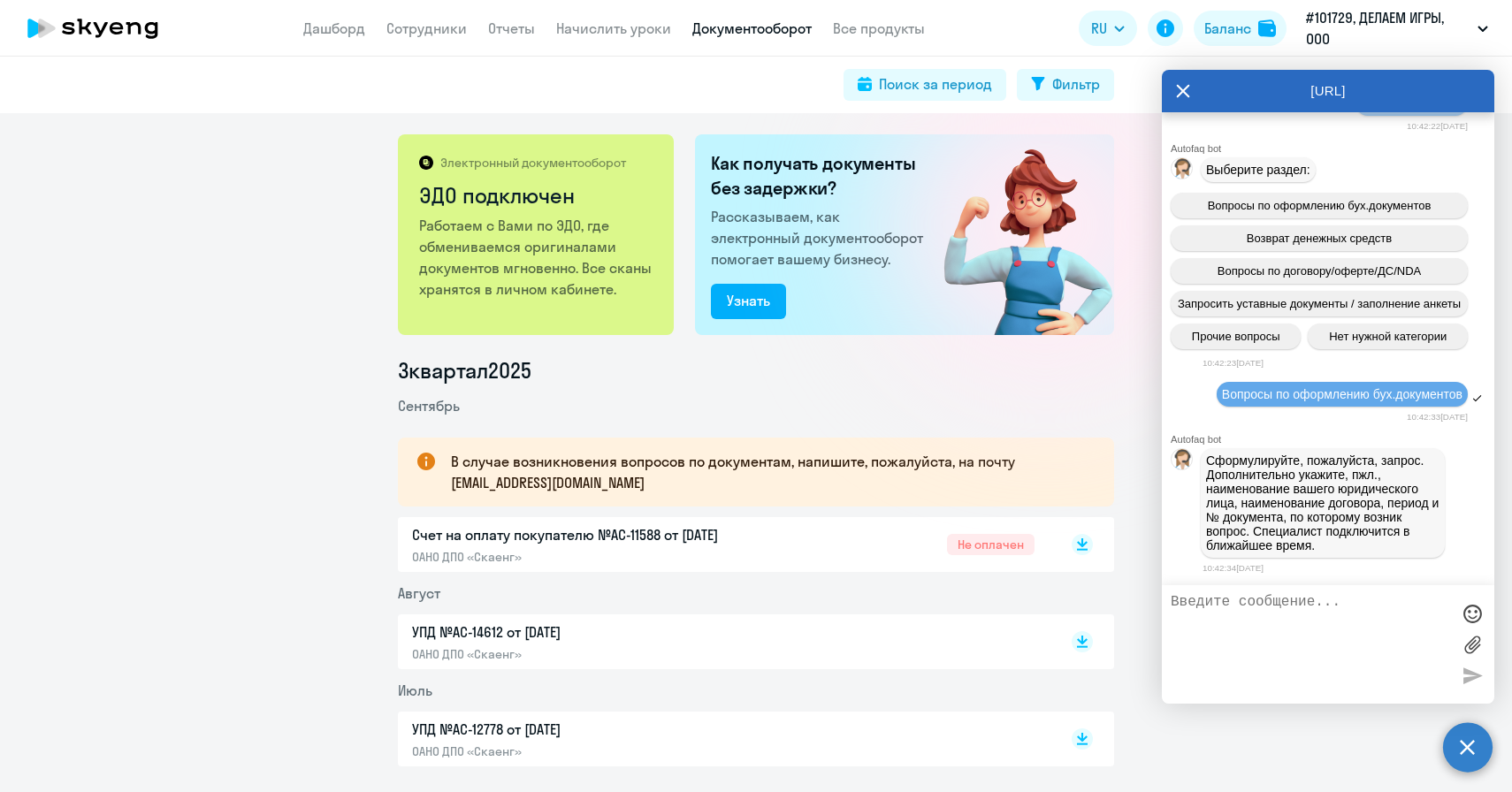
click at [1271, 642] on textarea at bounding box center [1310, 644] width 279 height 101
type textarea "J"
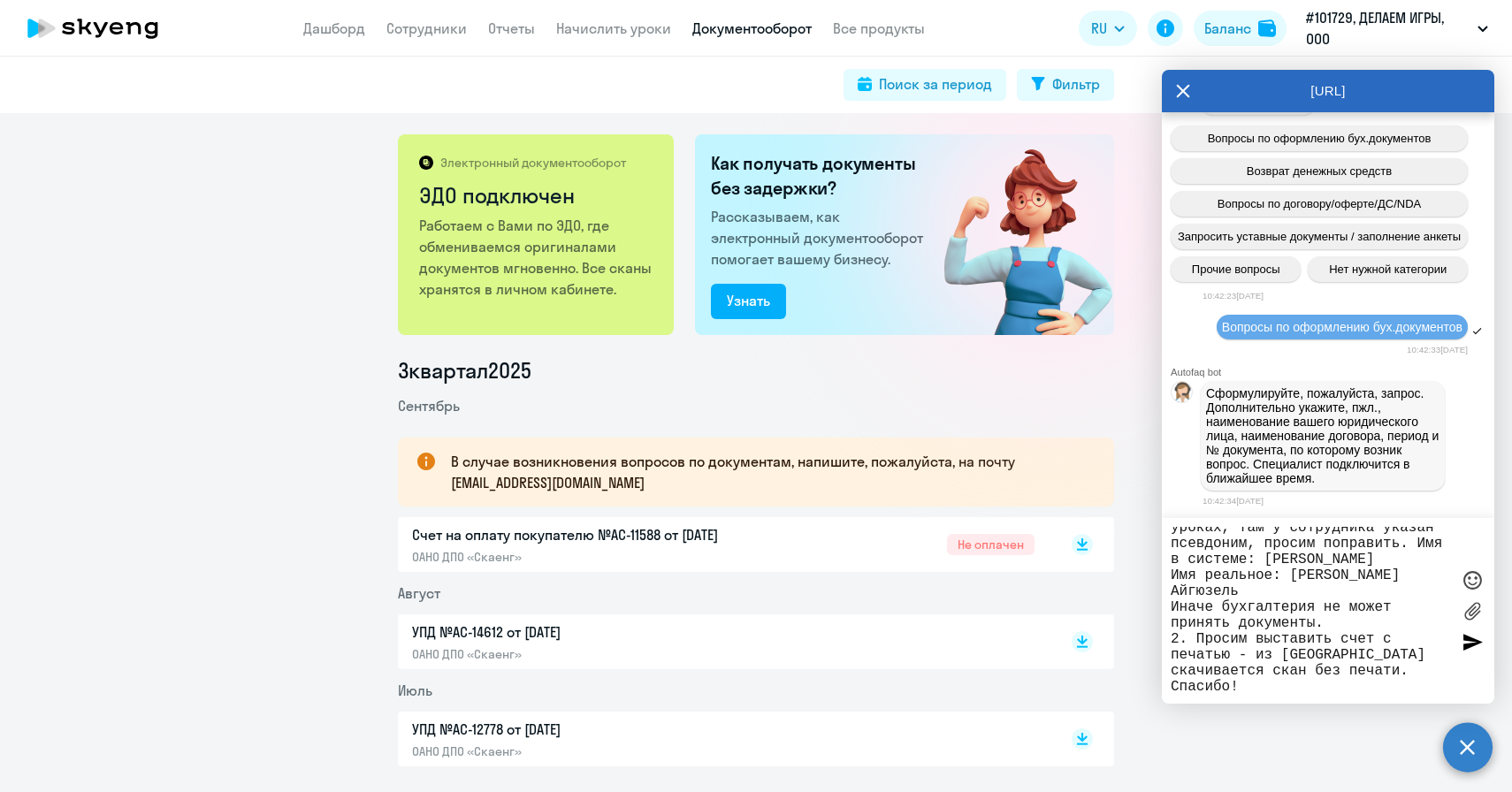
scroll to position [510, 0]
click at [1301, 606] on textarea "ООО "ДИ Технологии", клиент 101729 2 вопроса: 1. Присылали отчет о пройденных у…" at bounding box center [1310, 611] width 279 height 168
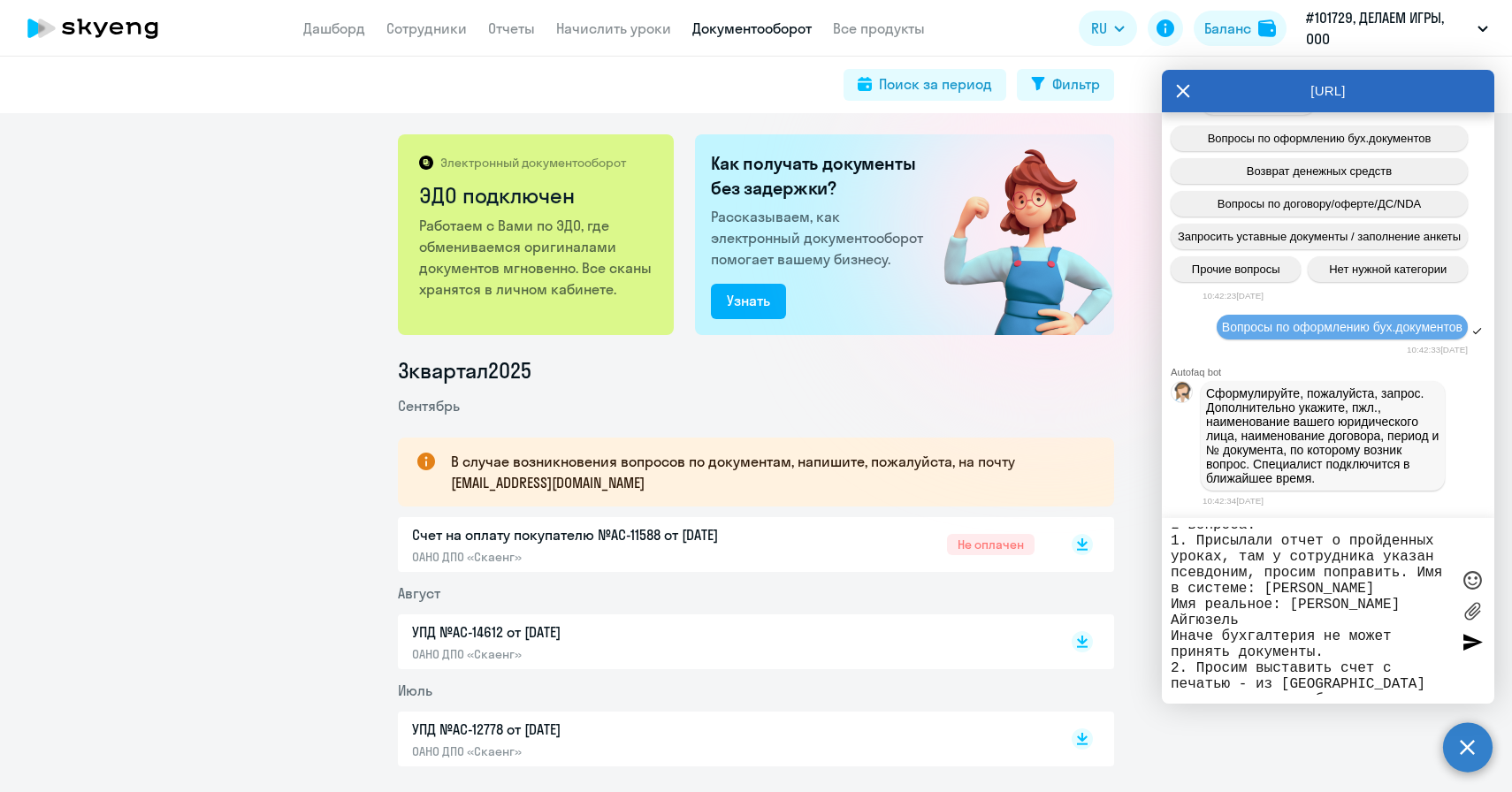
scroll to position [45, 0]
click at [1343, 657] on textarea "ООО "ДИ Технологии", клиент 101729 2 вопроса: 1. Присылали отчет о пройденных у…" at bounding box center [1310, 611] width 279 height 168
paste textarea "Отчет о пройденных уроках к УПД № 12539 от 31 июля 2025 г."
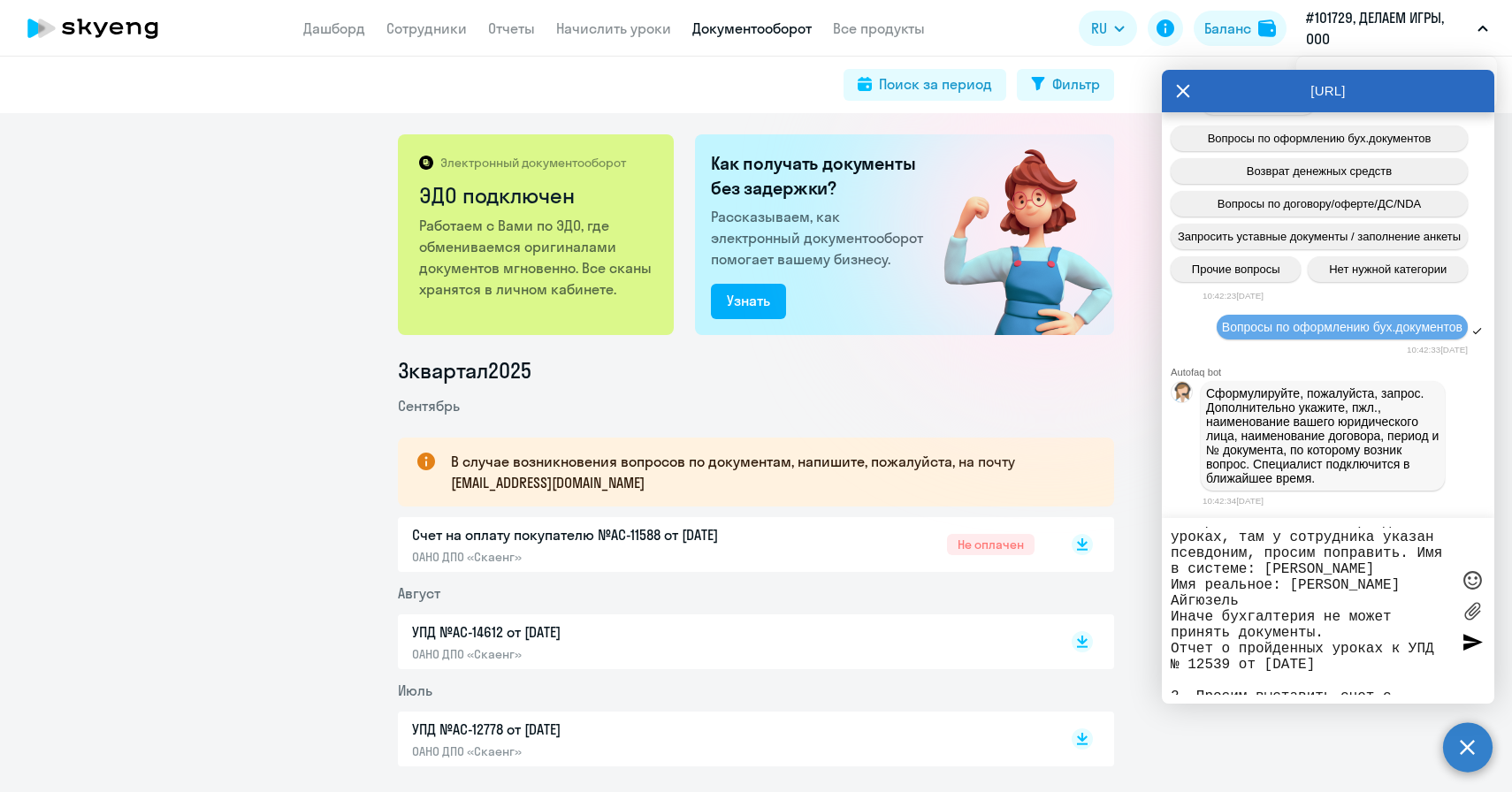
paste textarea "Отчет о пройденных уроках к УПД № 14364 от 31 августа 2025 г."
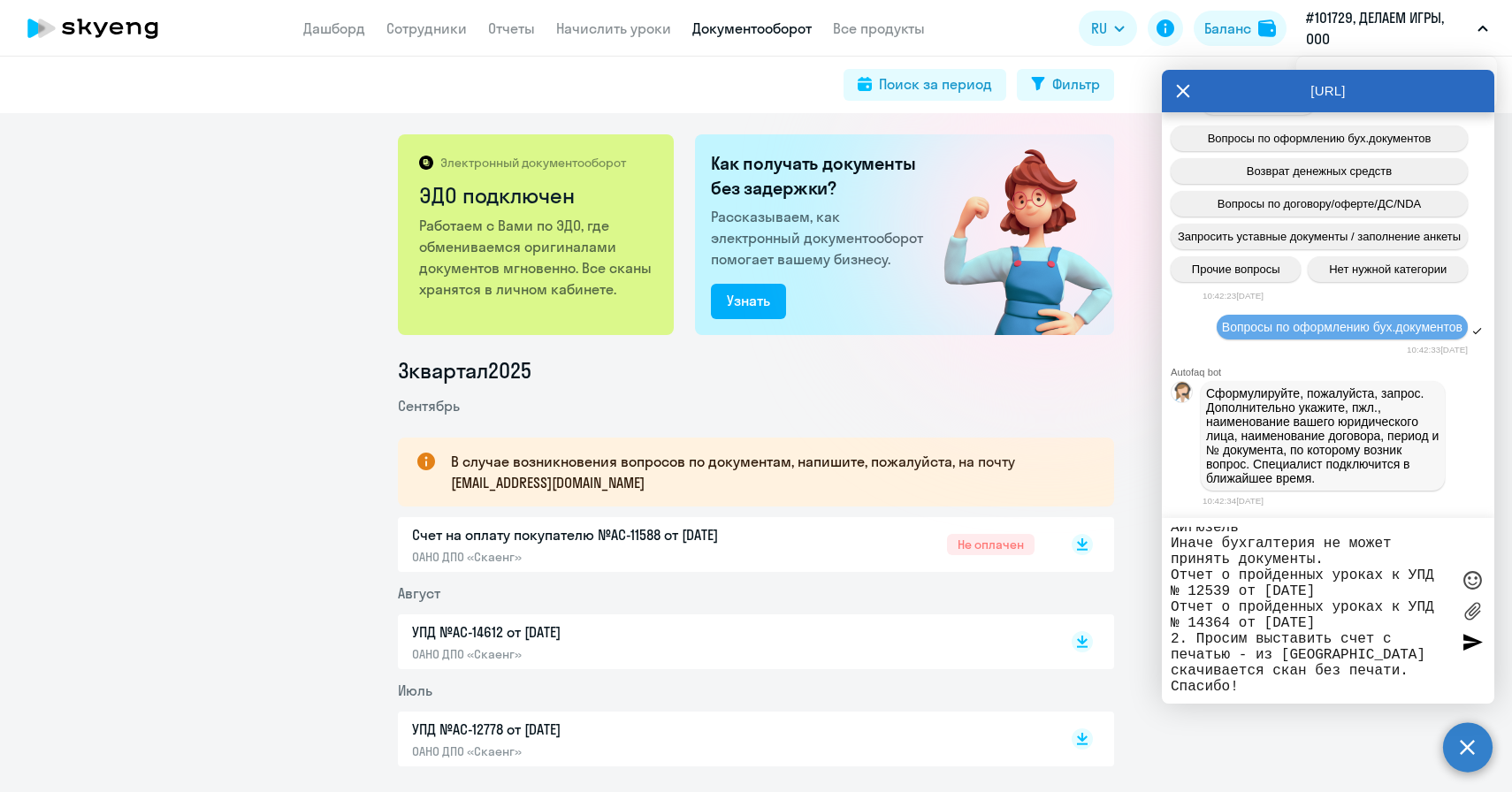
scroll to position [138, 0]
click at [1354, 622] on textarea "ООО "ДИ Технологии", клиент 101729 2 вопроса: 1. Присылали отчет о пройденных у…" at bounding box center [1310, 611] width 279 height 168
type textarea "ООО "ДИ Технологии", клиент 101729 2 вопроса: 1. Присылали отчет о пройденных у…"
click at [1465, 648] on div at bounding box center [1472, 642] width 27 height 27
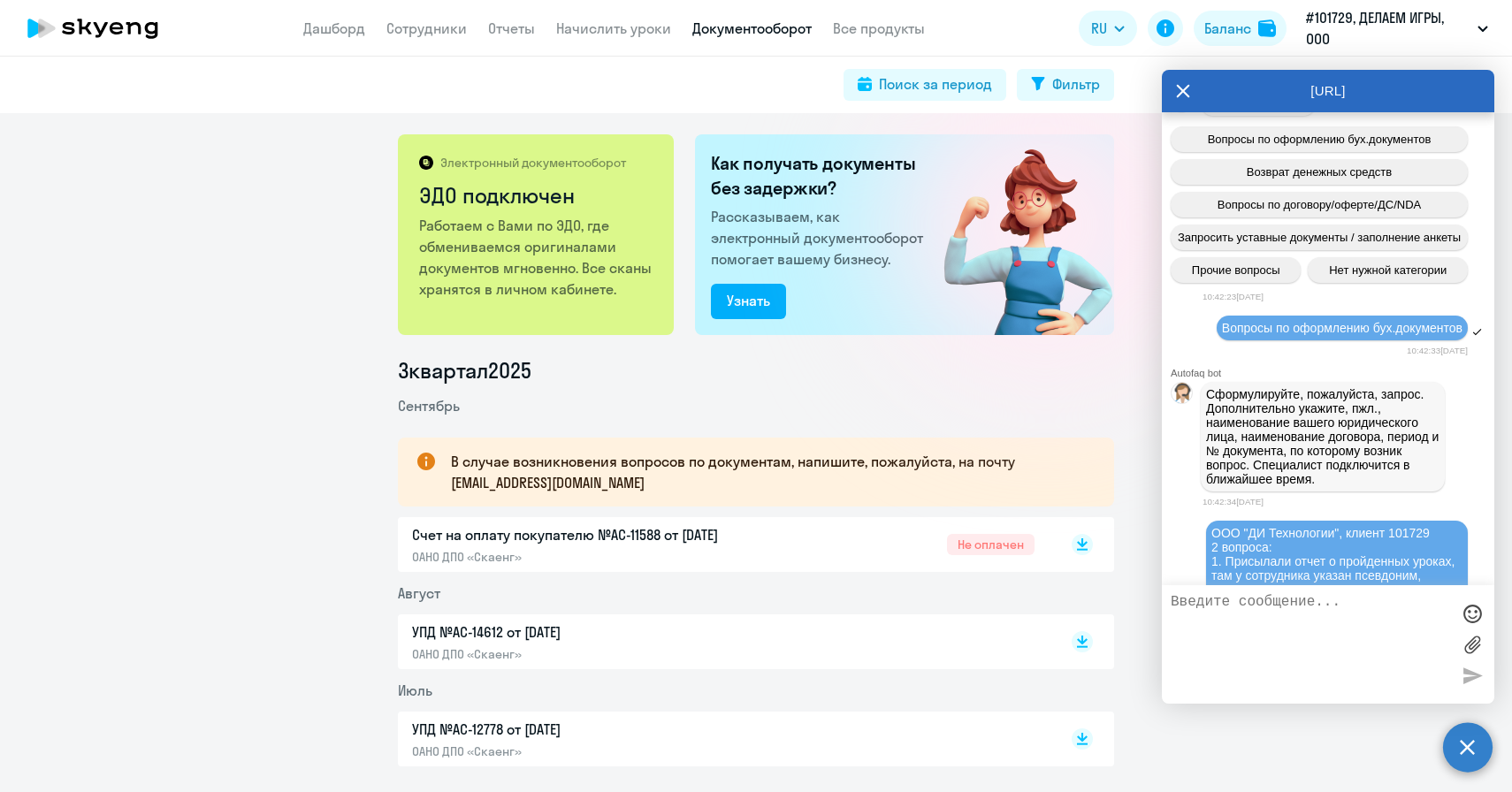
scroll to position [724, 0]
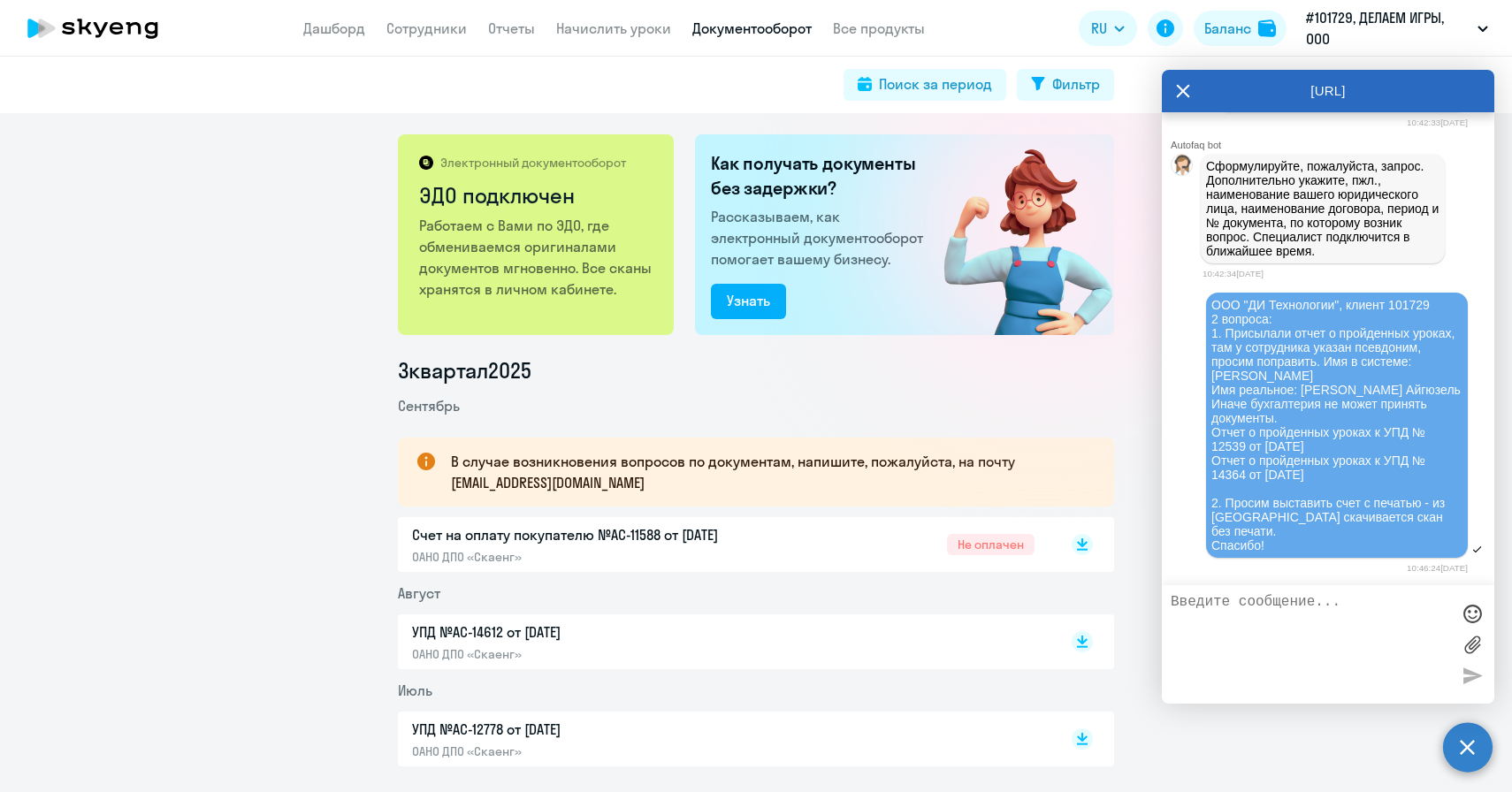
click at [592, 413] on li "Сентябрь" at bounding box center [756, 405] width 716 height 21
click at [1442, 376] on span "ООО "ДИ Технологии", клиент 101729 2 вопроса: 1. Присылали отчет о пройденных у…" at bounding box center [1335, 425] width 249 height 255
click at [537, 487] on p "В случае возникновения вопросов по документам, напишите, пожалуйста, на почту […" at bounding box center [766, 472] width 631 height 42
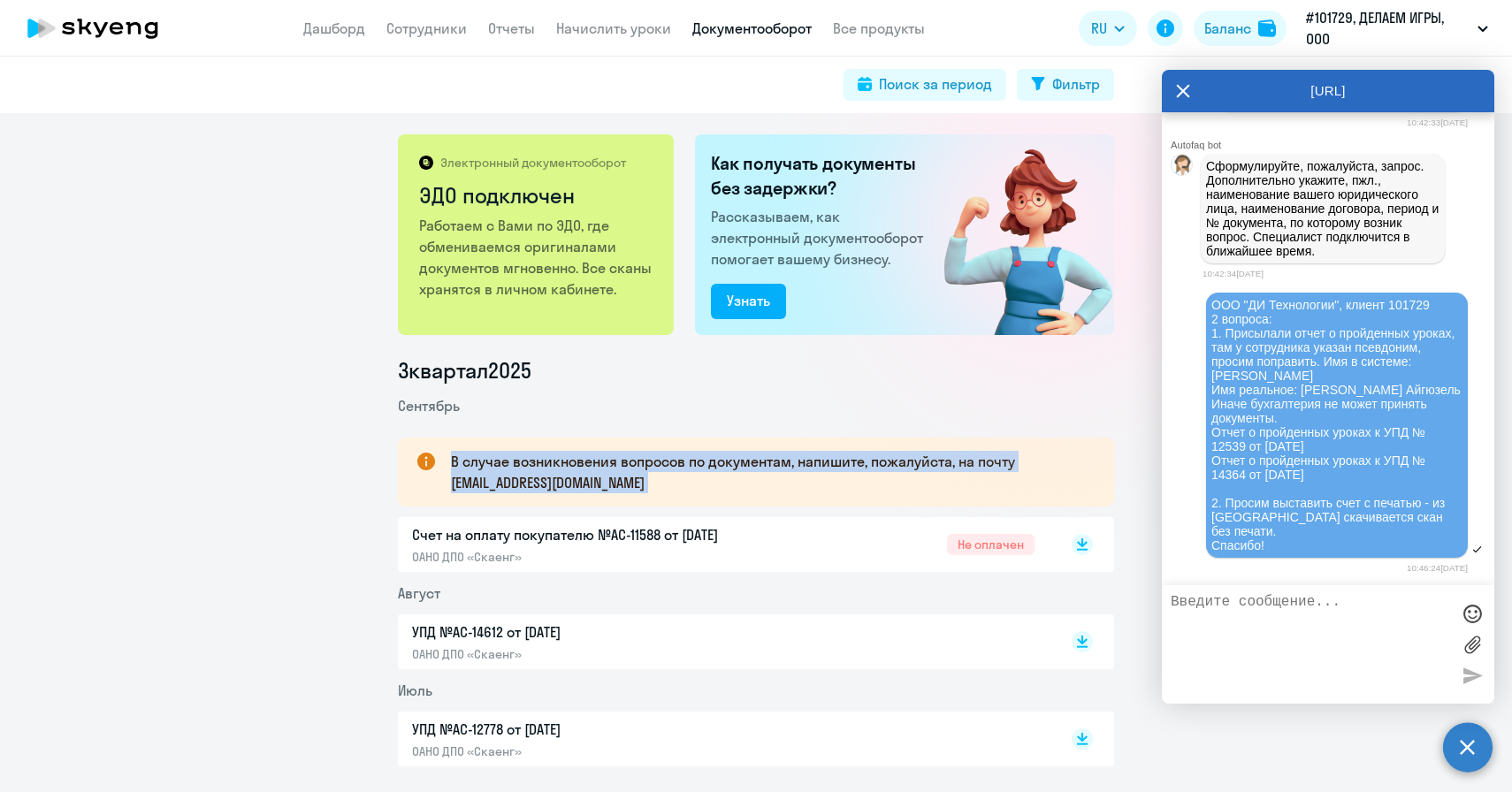
click at [537, 487] on p "В случае возникновения вопросов по документам, напишите, пожалуйста, на почту […" at bounding box center [766, 472] width 631 height 42
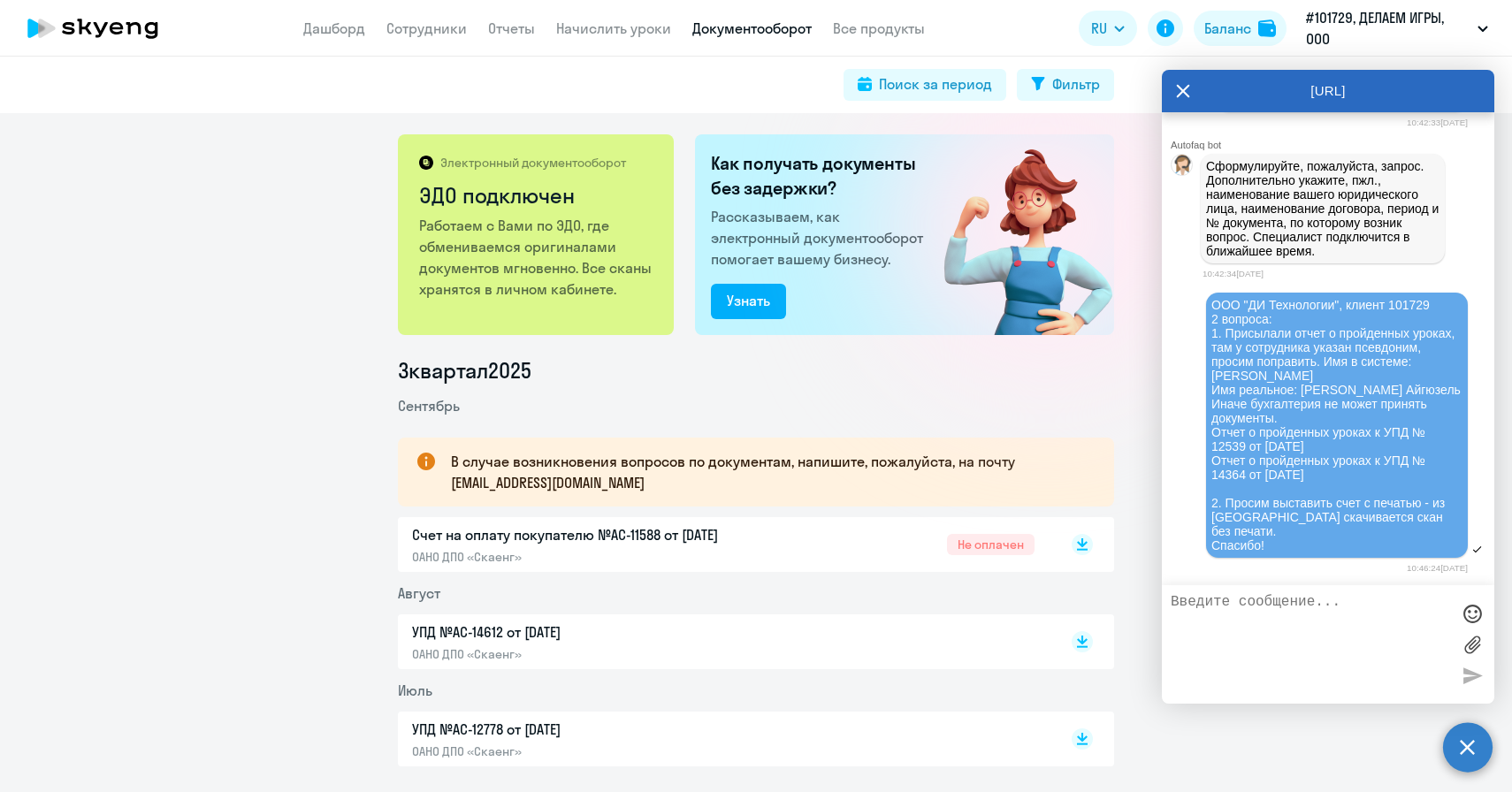
click at [508, 479] on p "В случае возникновения вопросов по документам, напишите, пожалуйста, на почту […" at bounding box center [766, 472] width 631 height 42
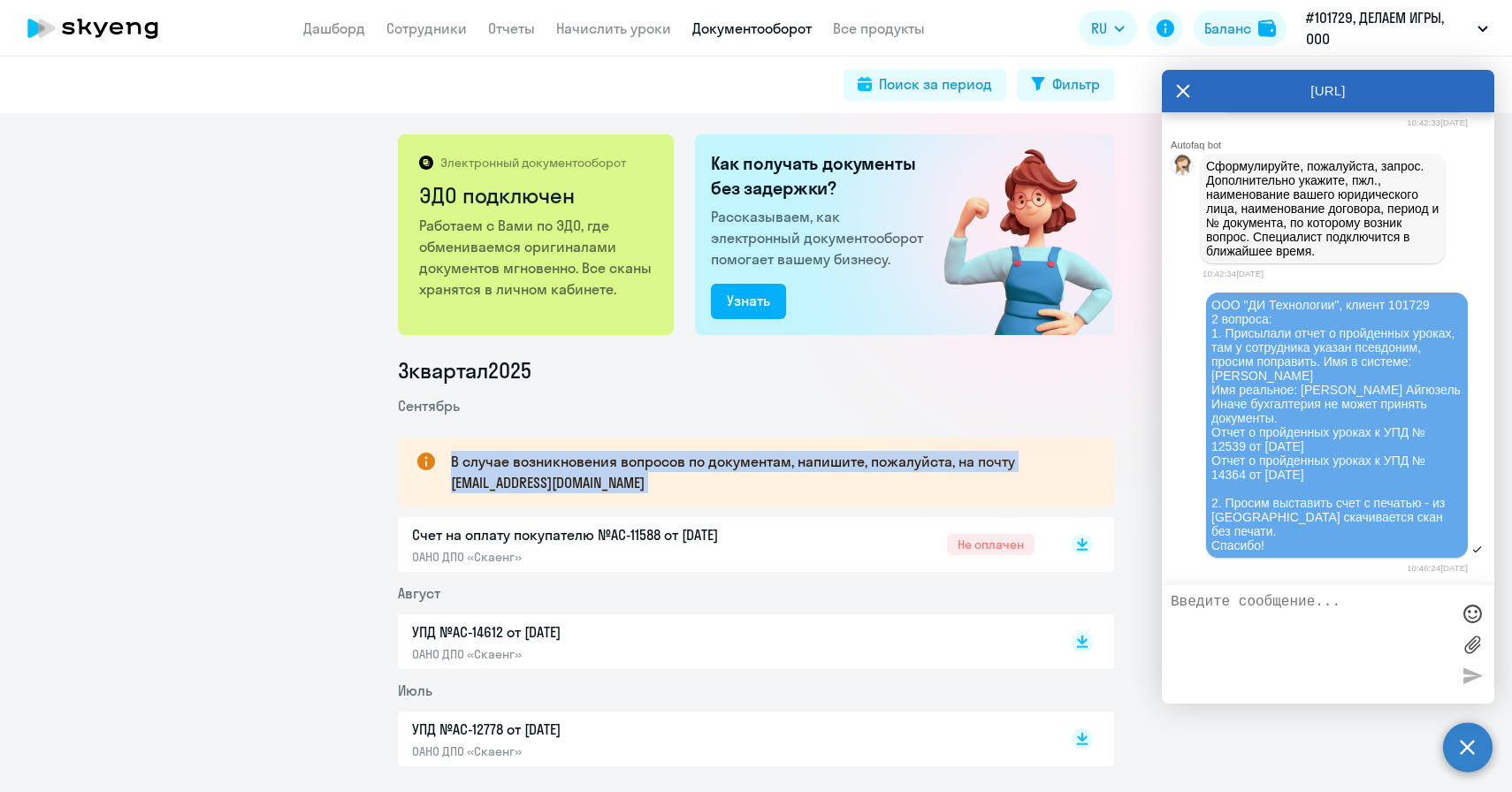
click at [508, 480] on p "В случае возникновения вопросов по документам, напишите, пожалуйста, на почту […" at bounding box center [766, 472] width 631 height 42
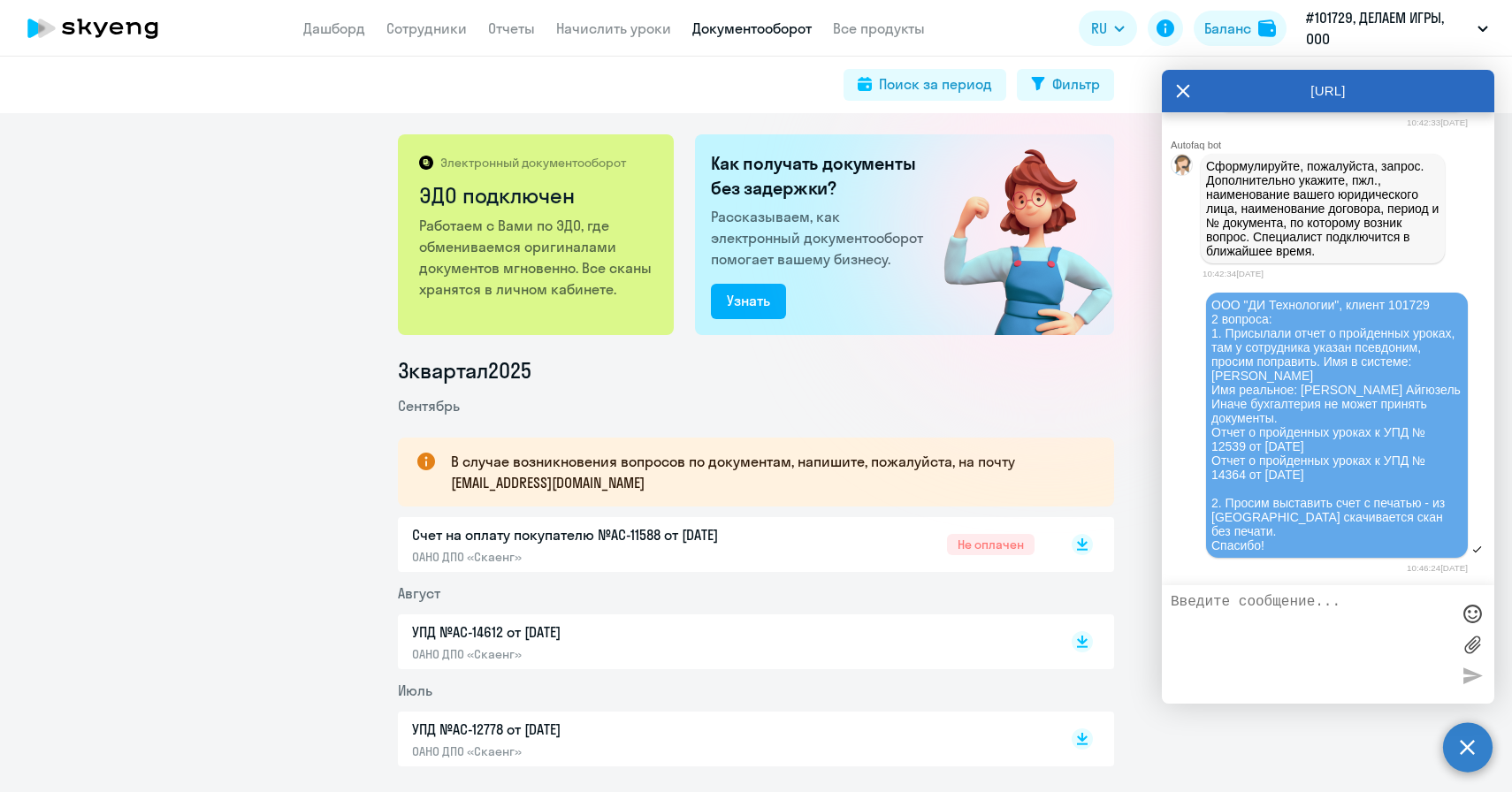
click at [646, 483] on p "В случае возникновения вопросов по документам, напишите, пожалуйста, на почту […" at bounding box center [766, 472] width 631 height 42
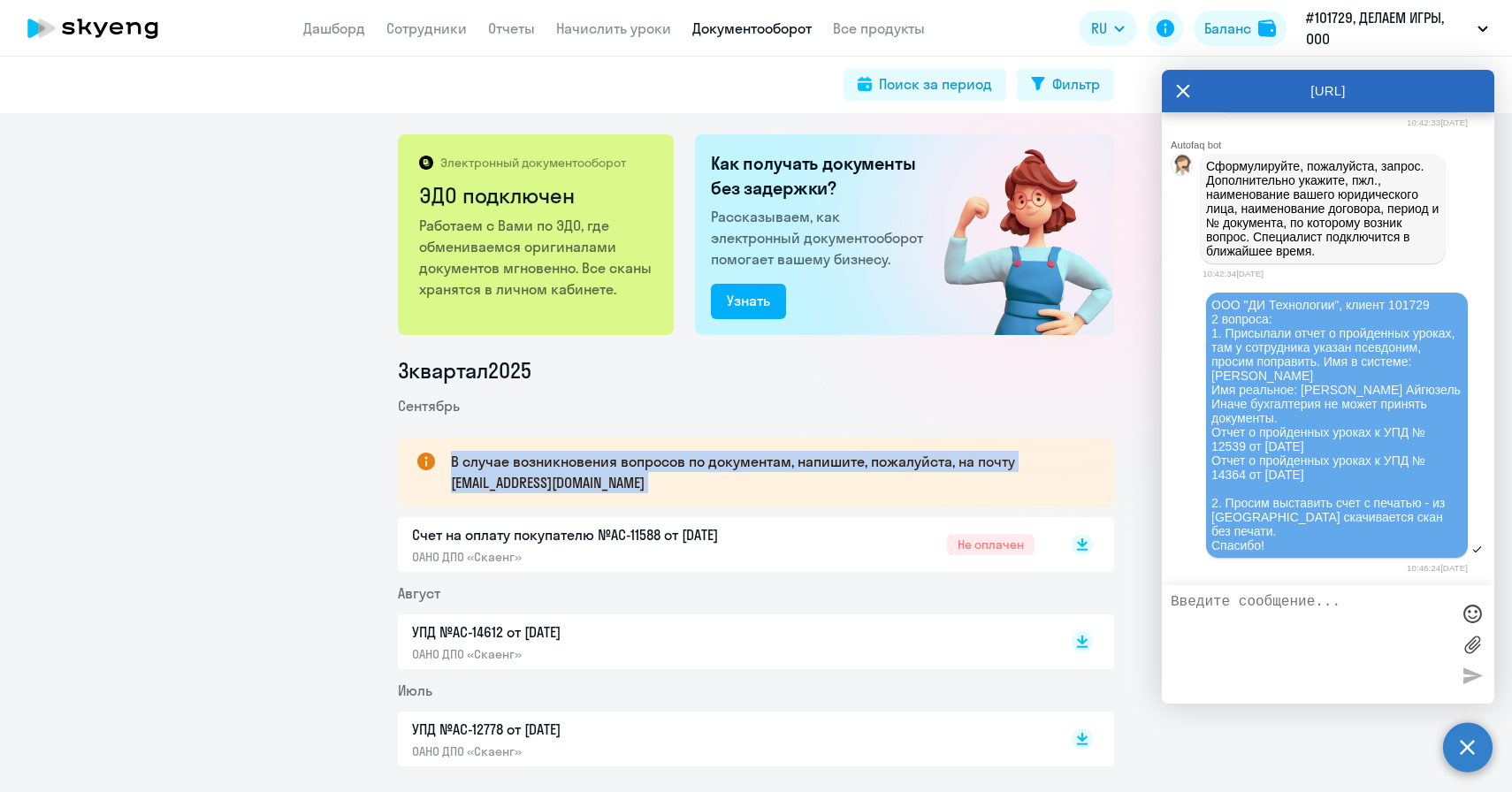
drag, startPoint x: 646, startPoint y: 483, endPoint x: 455, endPoint y: 478, distance: 191.0
click at [455, 478] on p "В случае возникновения вопросов по документам, напишите, пожалуйста, на почту […" at bounding box center [766, 472] width 631 height 42
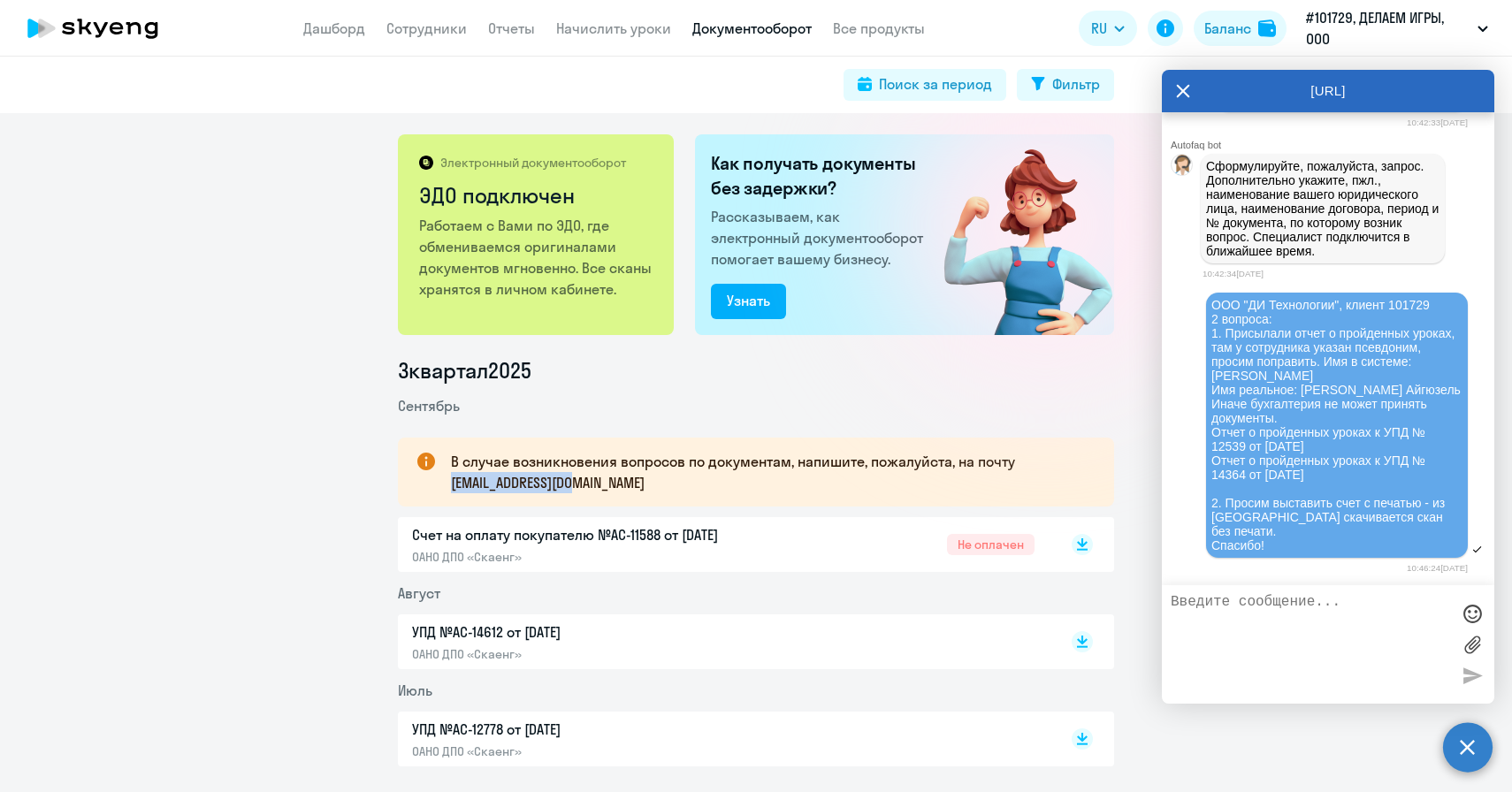
drag, startPoint x: 449, startPoint y: 482, endPoint x: 625, endPoint y: 477, distance: 176.0
click at [625, 477] on div "В случае возникновения вопросов по документам, напишите, пожалуйста, на почту […" at bounding box center [756, 472] width 716 height 69
copy p "document@skyeng.ru"
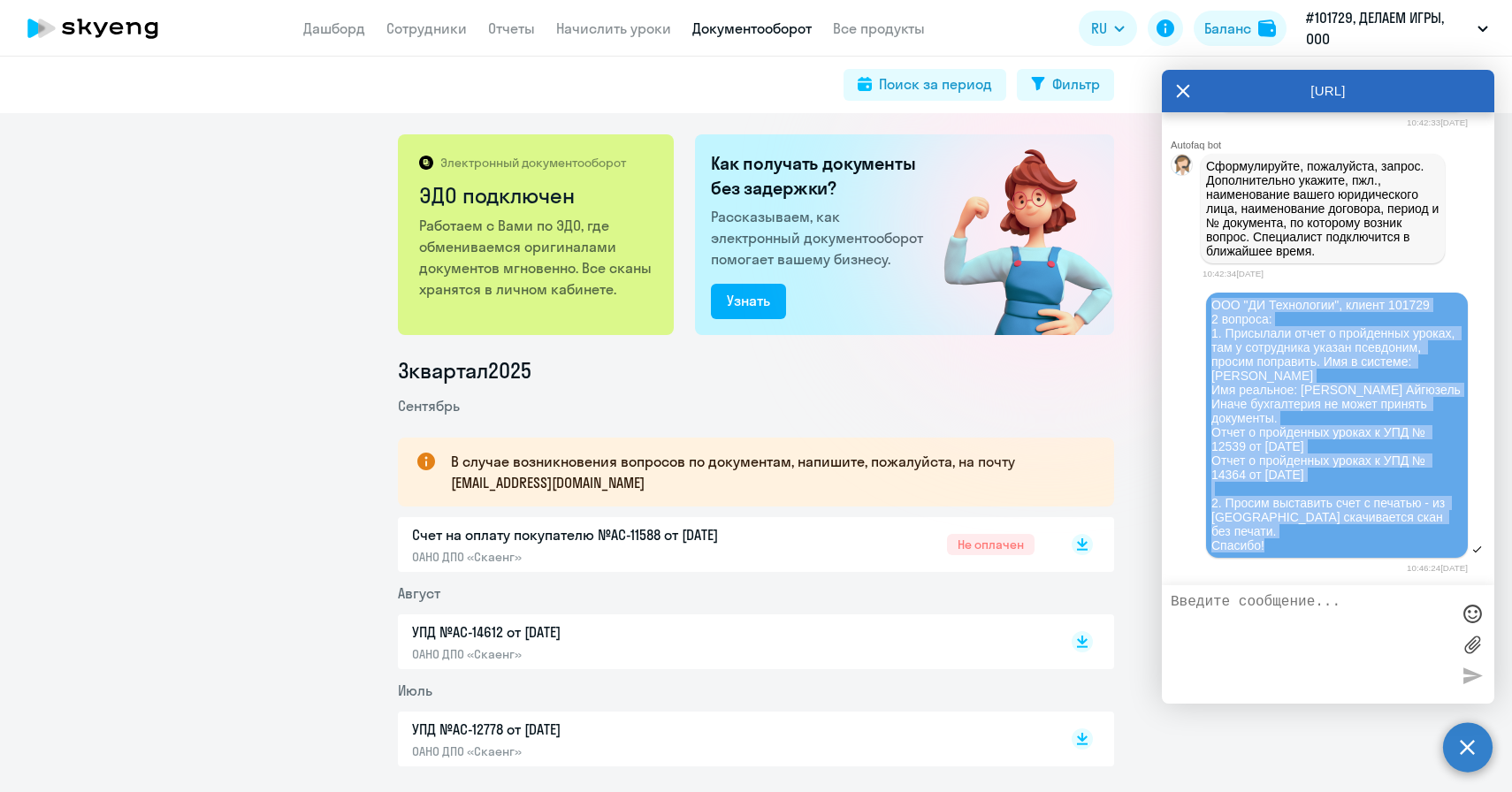
drag, startPoint x: 1204, startPoint y: 313, endPoint x: 1405, endPoint y: 562, distance: 320.1
click at [1405, 562] on div "ООО "ДИ Технологии", клиент 101729 2 вопроса: 1. Присылали отчет о пройденных у…" at bounding box center [1328, 434] width 332 height 286
copy div "ООО "ДИ Технологии", клиент 101729 2 вопроса: 1. Присылали отчет о пройденных у…"
